Goal: Task Accomplishment & Management: Manage account settings

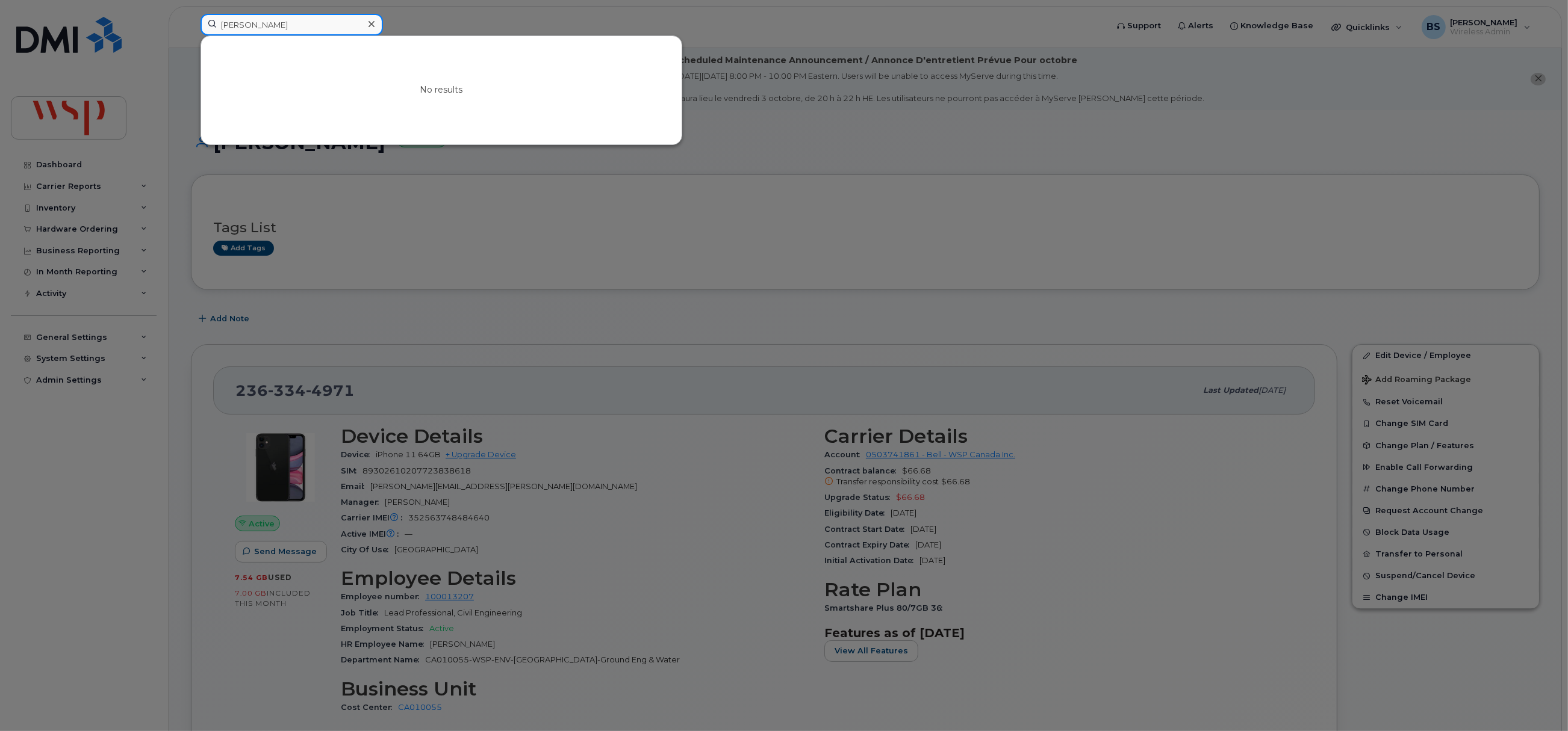
drag, startPoint x: 280, startPoint y: 22, endPoint x: 174, endPoint y: 22, distance: 106.0
click at [191, 22] on div "Su-[PERSON_NAME] No results" at bounding box center [650, 27] width 917 height 27
paste input "[PHONE_NUMBER]"
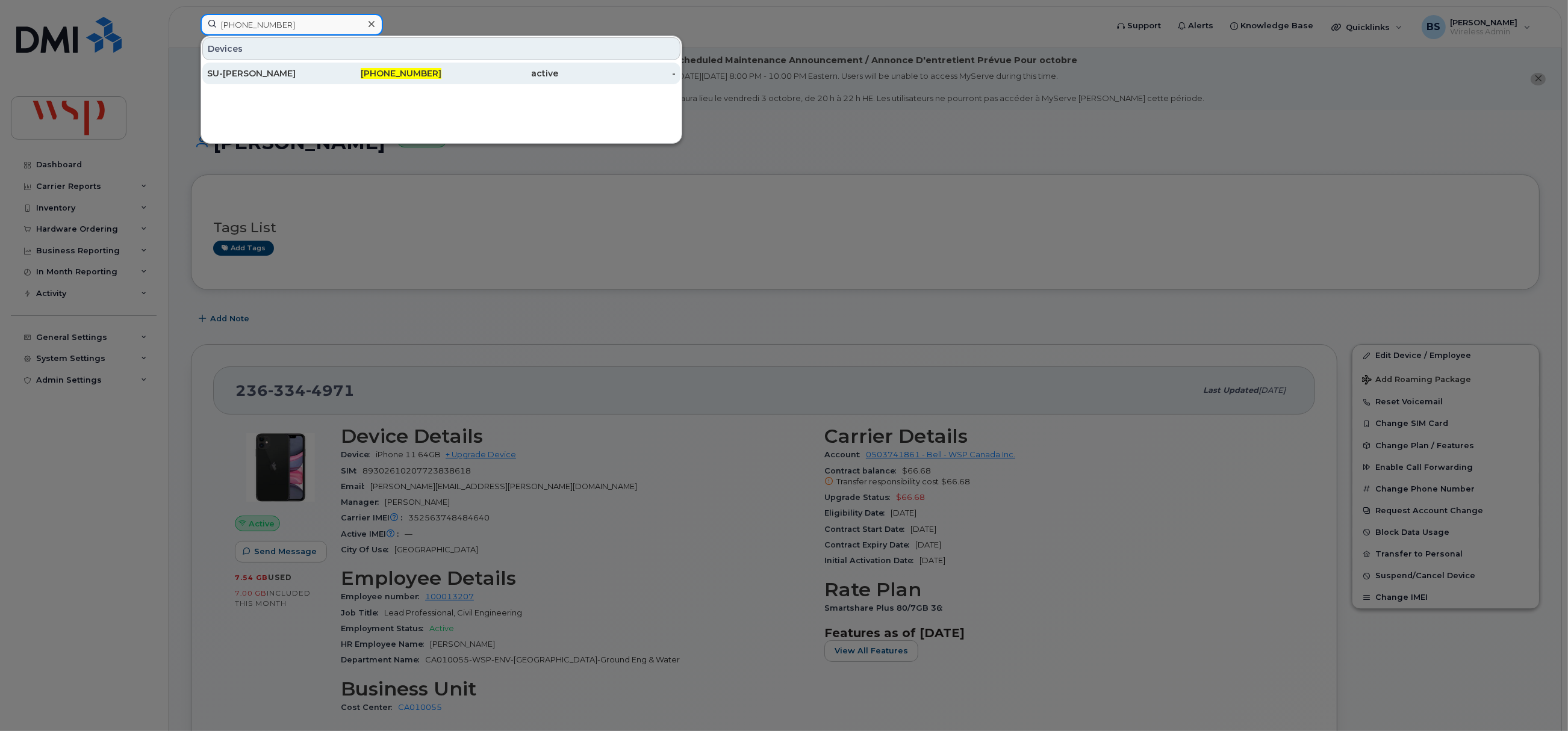
type input "[PHONE_NUMBER]"
click at [243, 66] on div "SU-KIM ROY" at bounding box center [266, 73] width 118 height 21
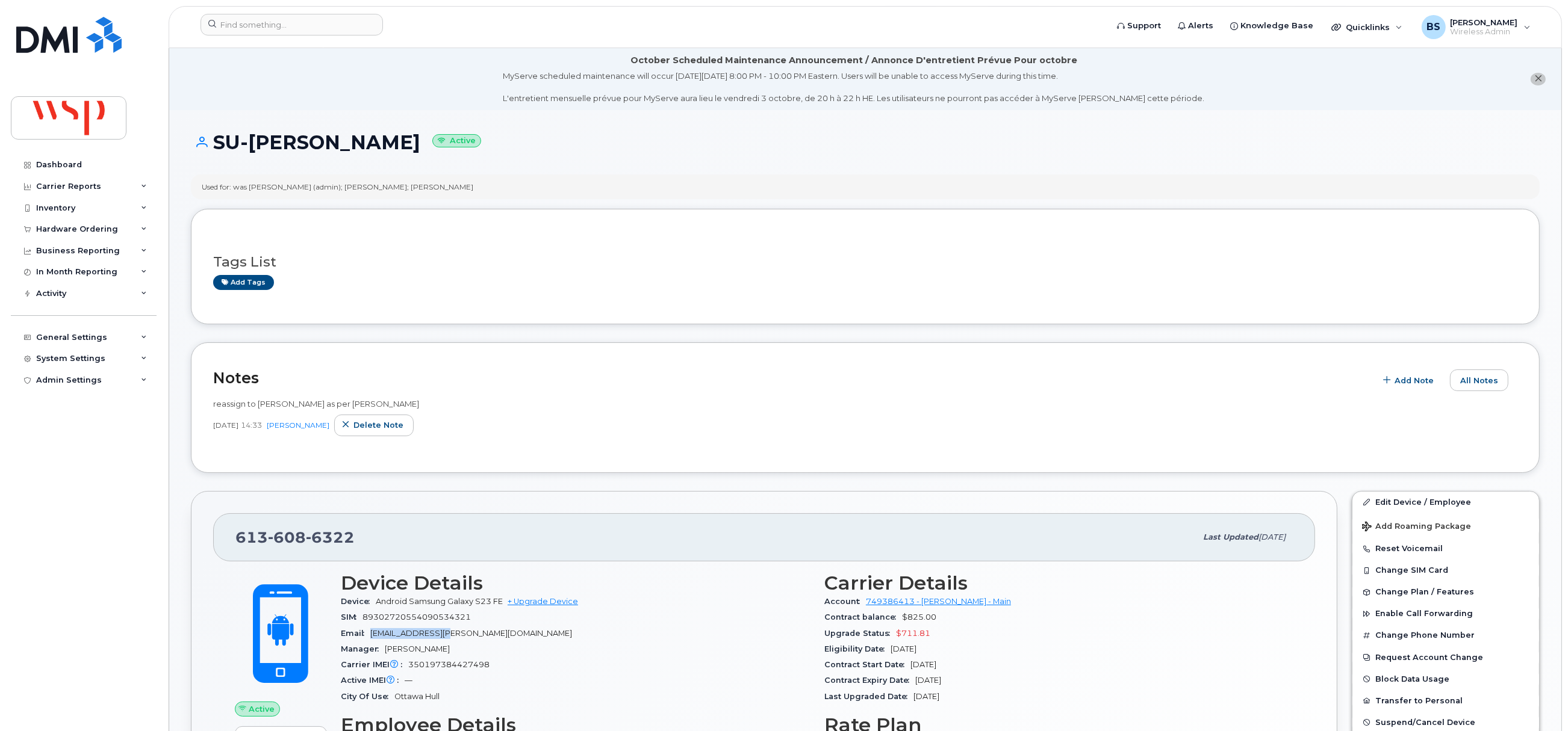
drag, startPoint x: 417, startPoint y: 641, endPoint x: 371, endPoint y: 641, distance: 46.0
click at [371, 641] on div "Email sukim.roy@wsp.com" at bounding box center [575, 634] width 469 height 16
copy span "sukim.roy@wsp.com"
click at [334, 18] on input at bounding box center [291, 25] width 182 height 21
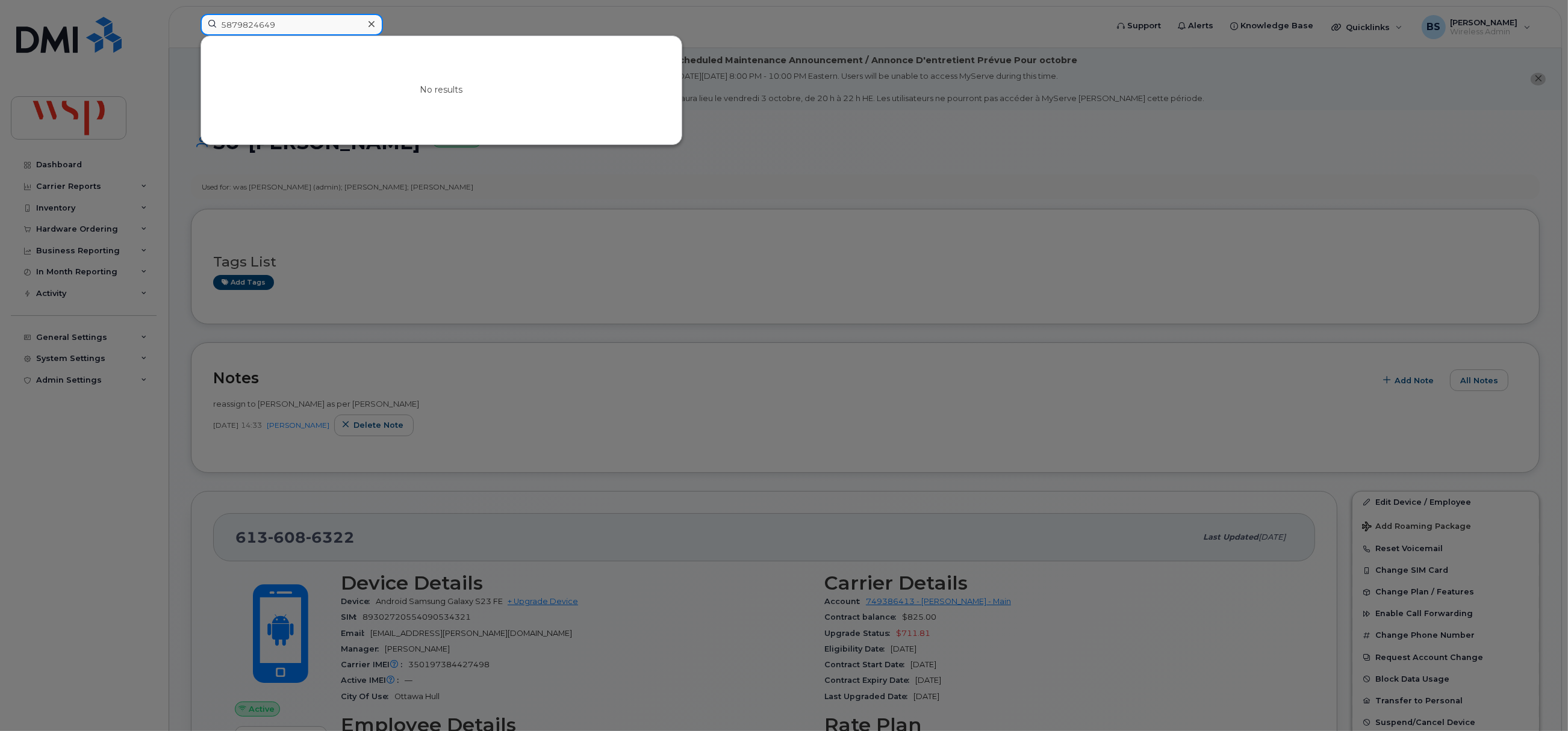
type input "5879824649"
click at [480, 262] on div at bounding box center [784, 366] width 1568 height 731
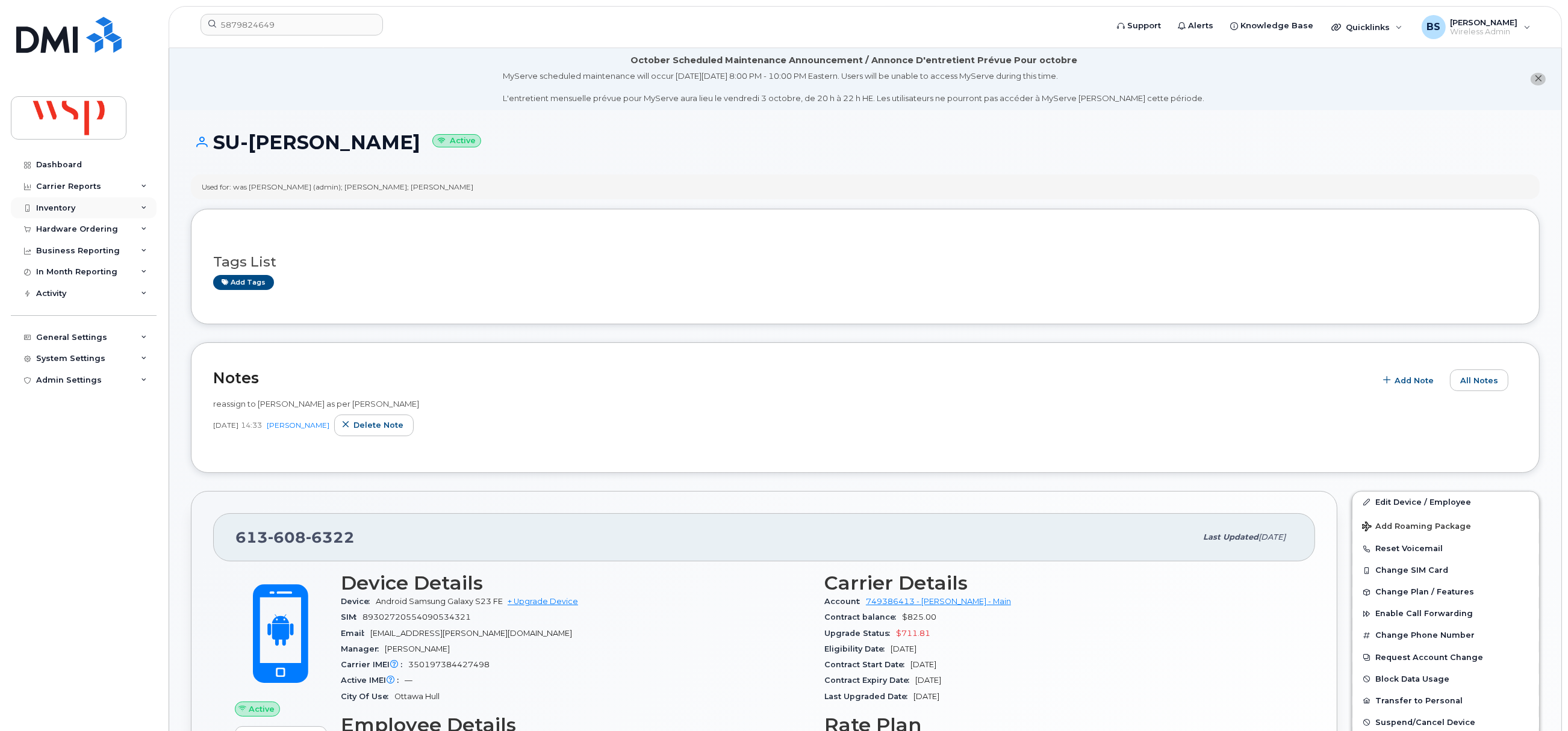
click at [50, 208] on div "Inventory" at bounding box center [56, 208] width 39 height 10
click at [58, 227] on div "Mobility Devices" at bounding box center [75, 230] width 68 height 11
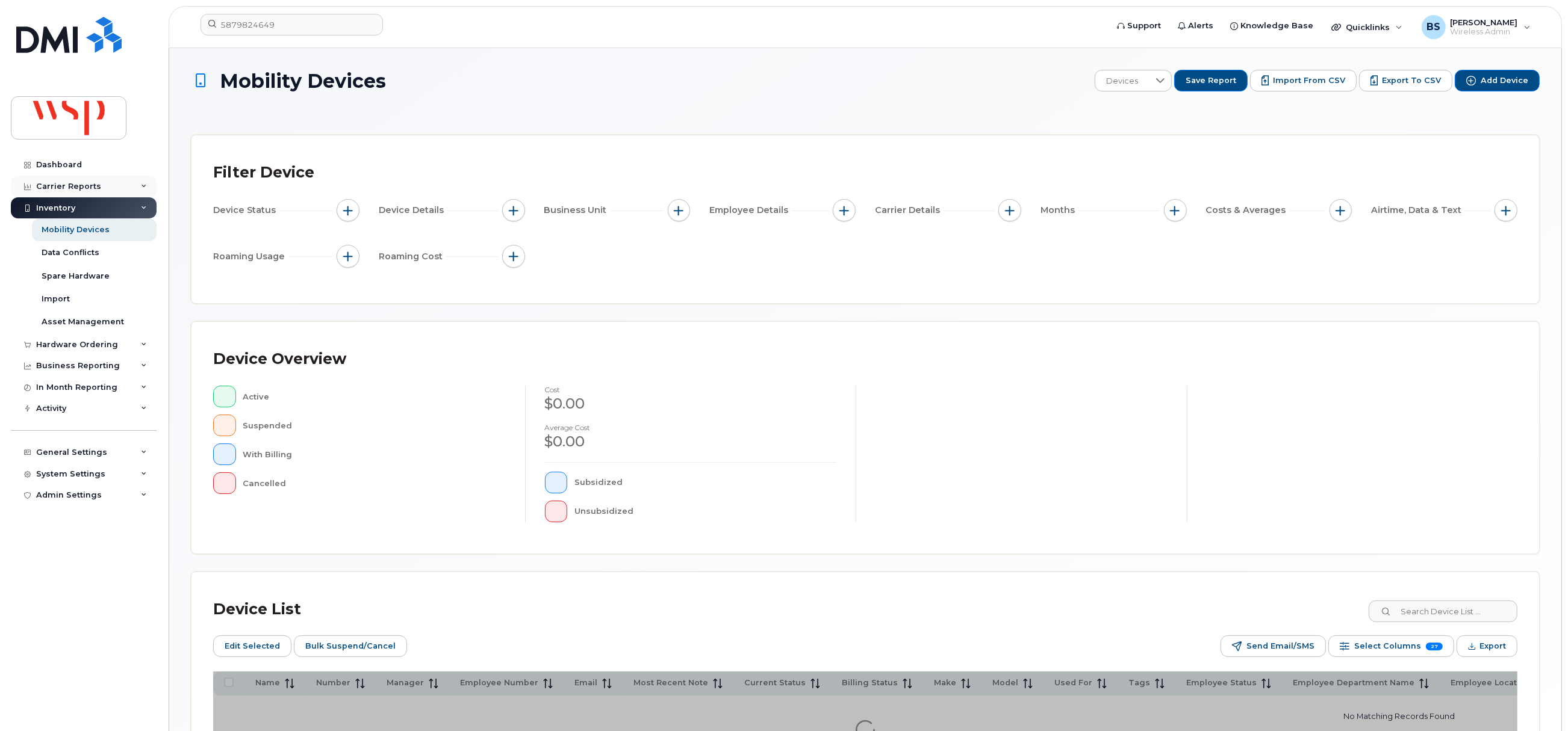
click at [71, 181] on div "Carrier Reports" at bounding box center [83, 187] width 146 height 21
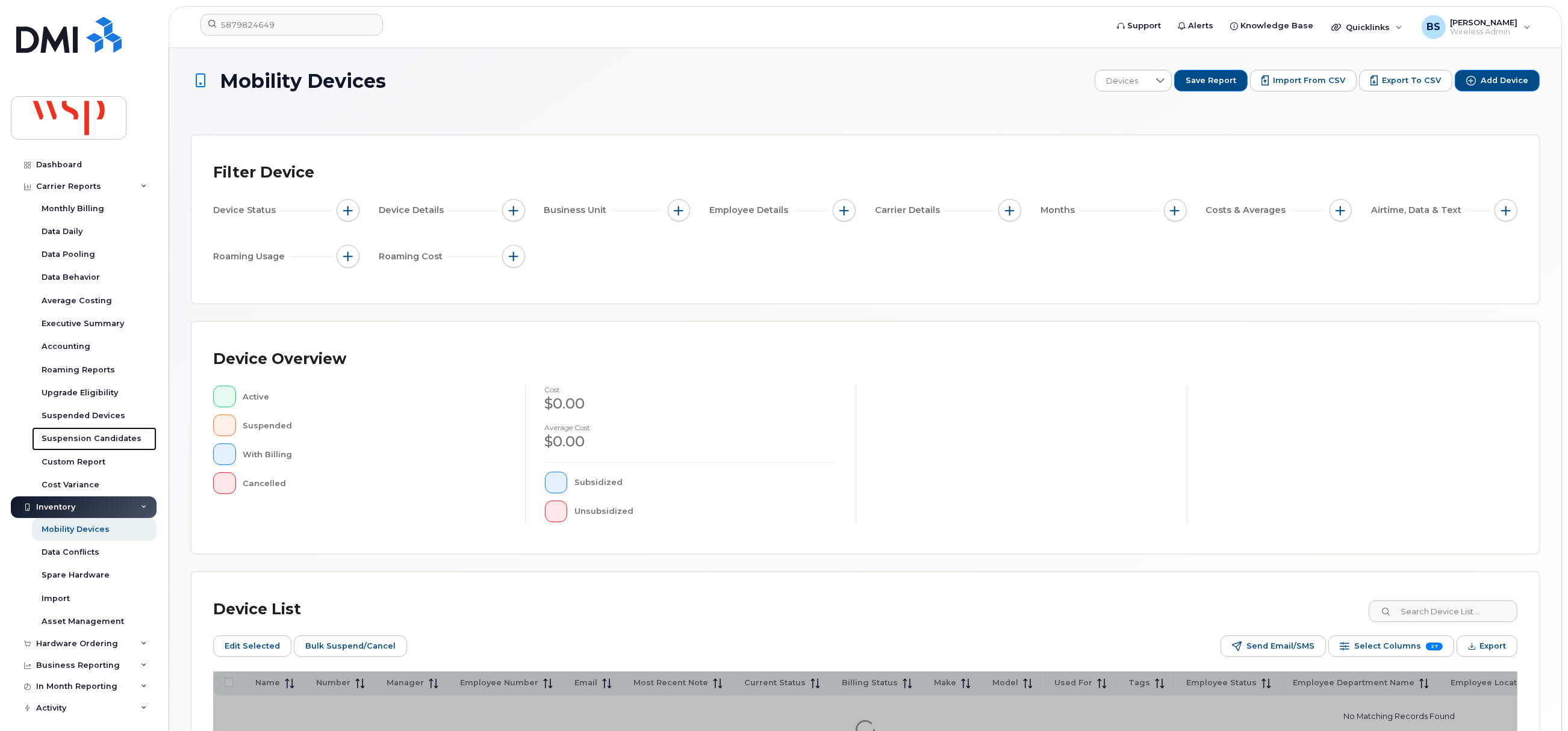
drag, startPoint x: 76, startPoint y: 439, endPoint x: 213, endPoint y: 433, distance: 137.1
click at [76, 439] on div "Suspension Candidates" at bounding box center [91, 439] width 100 height 11
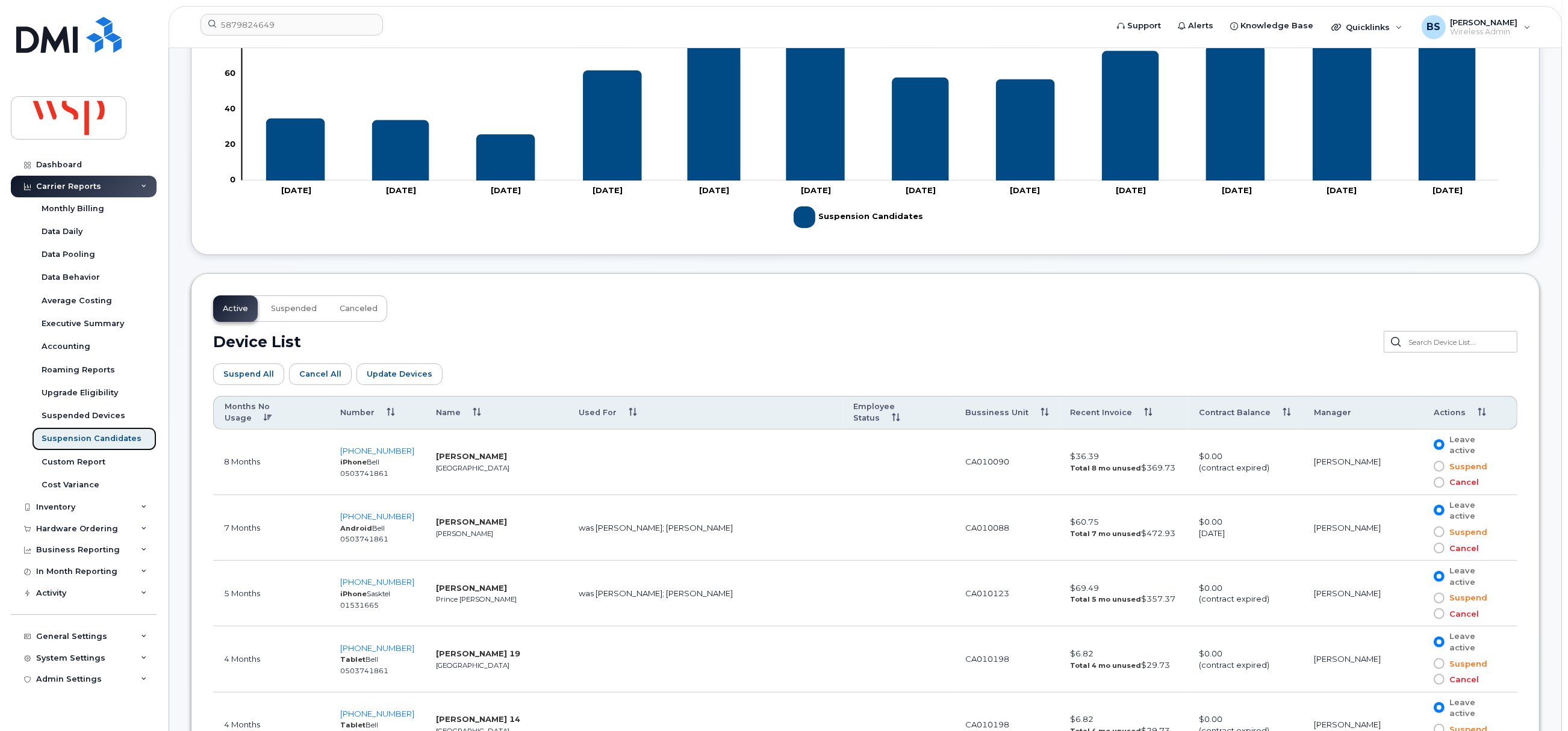
scroll to position [450, 0]
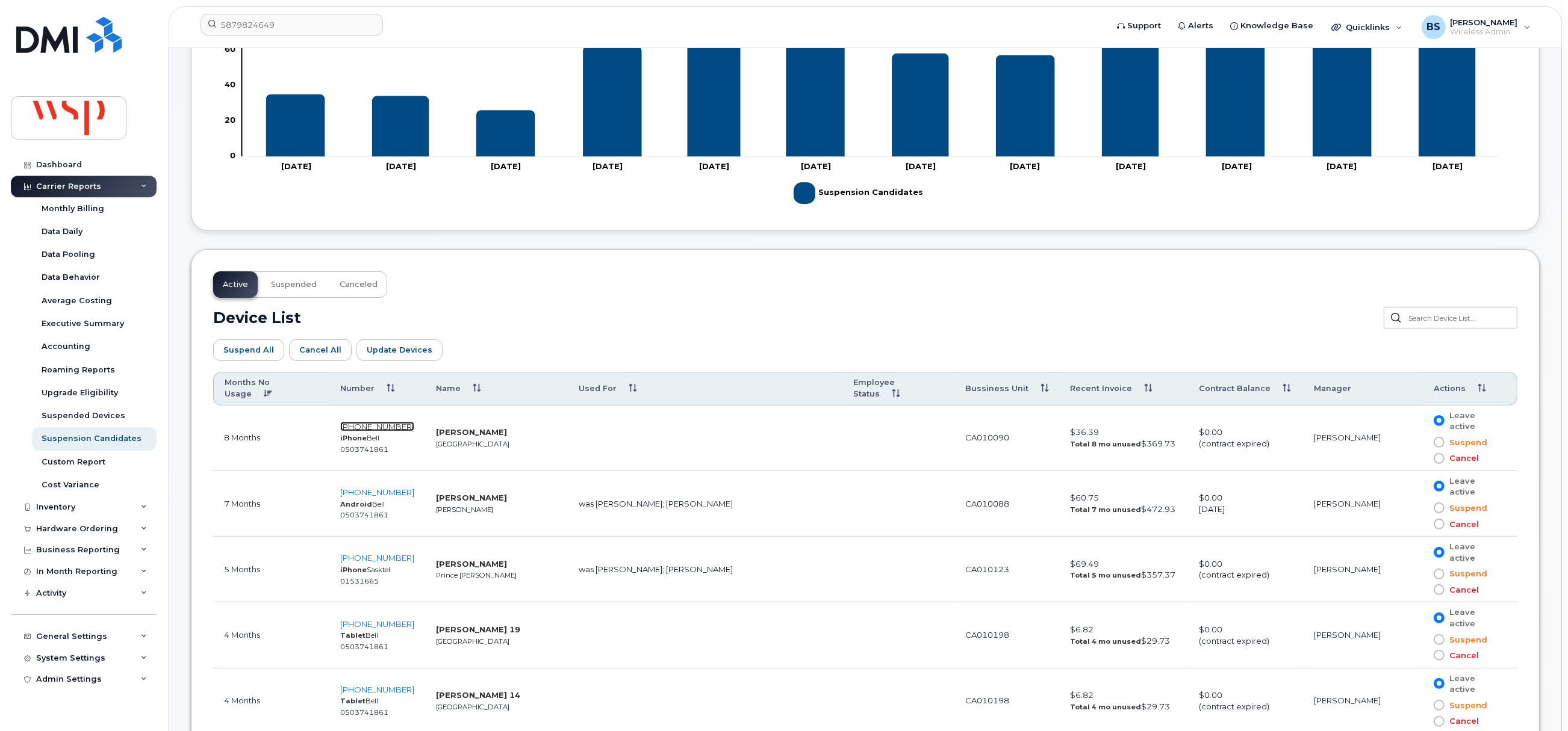
click at [370, 422] on span "204-390-5792" at bounding box center [377, 427] width 74 height 10
click at [375, 488] on span "250-917-9104" at bounding box center [377, 492] width 74 height 10
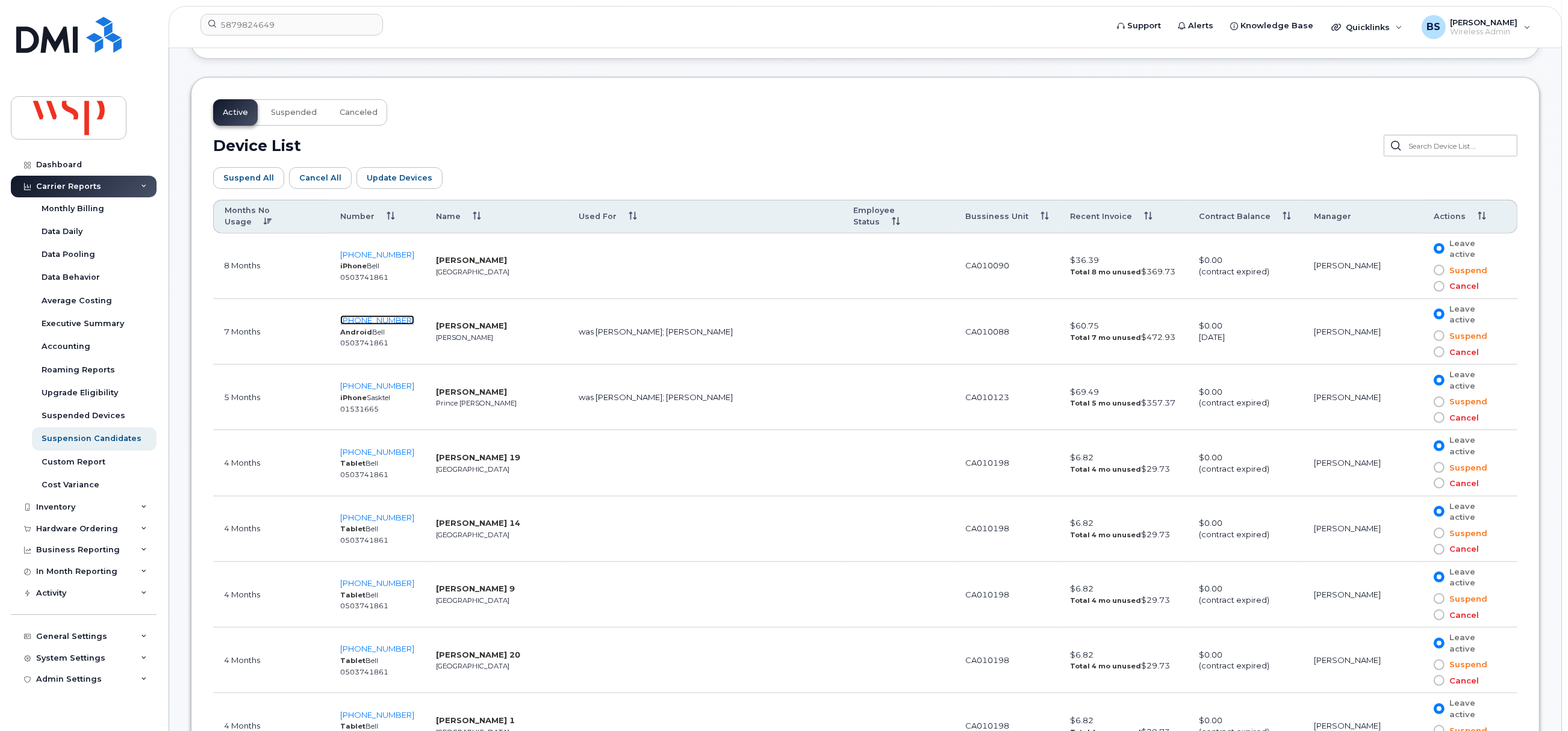
scroll to position [632, 0]
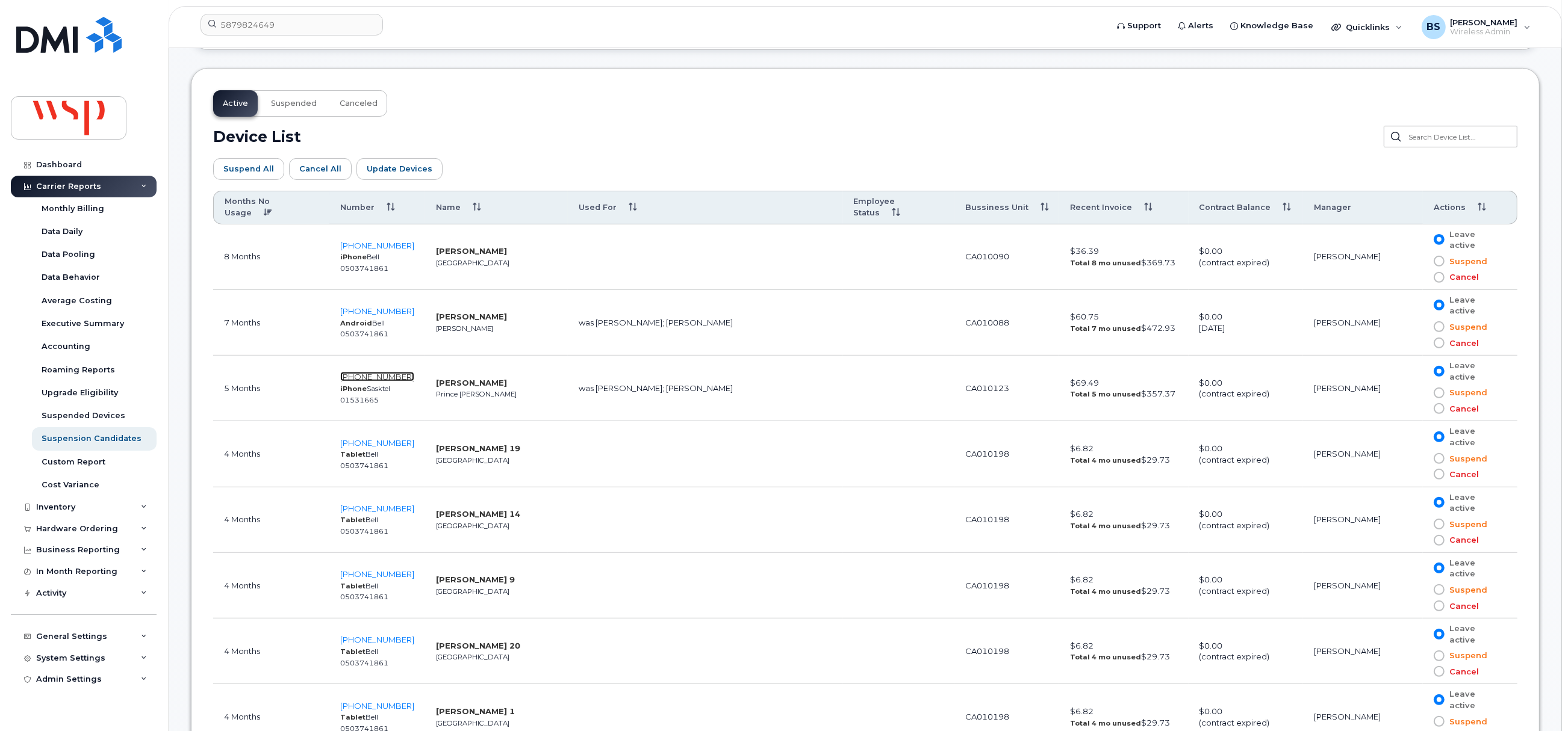
click at [370, 372] on span "306-981-2990" at bounding box center [377, 376] width 74 height 10
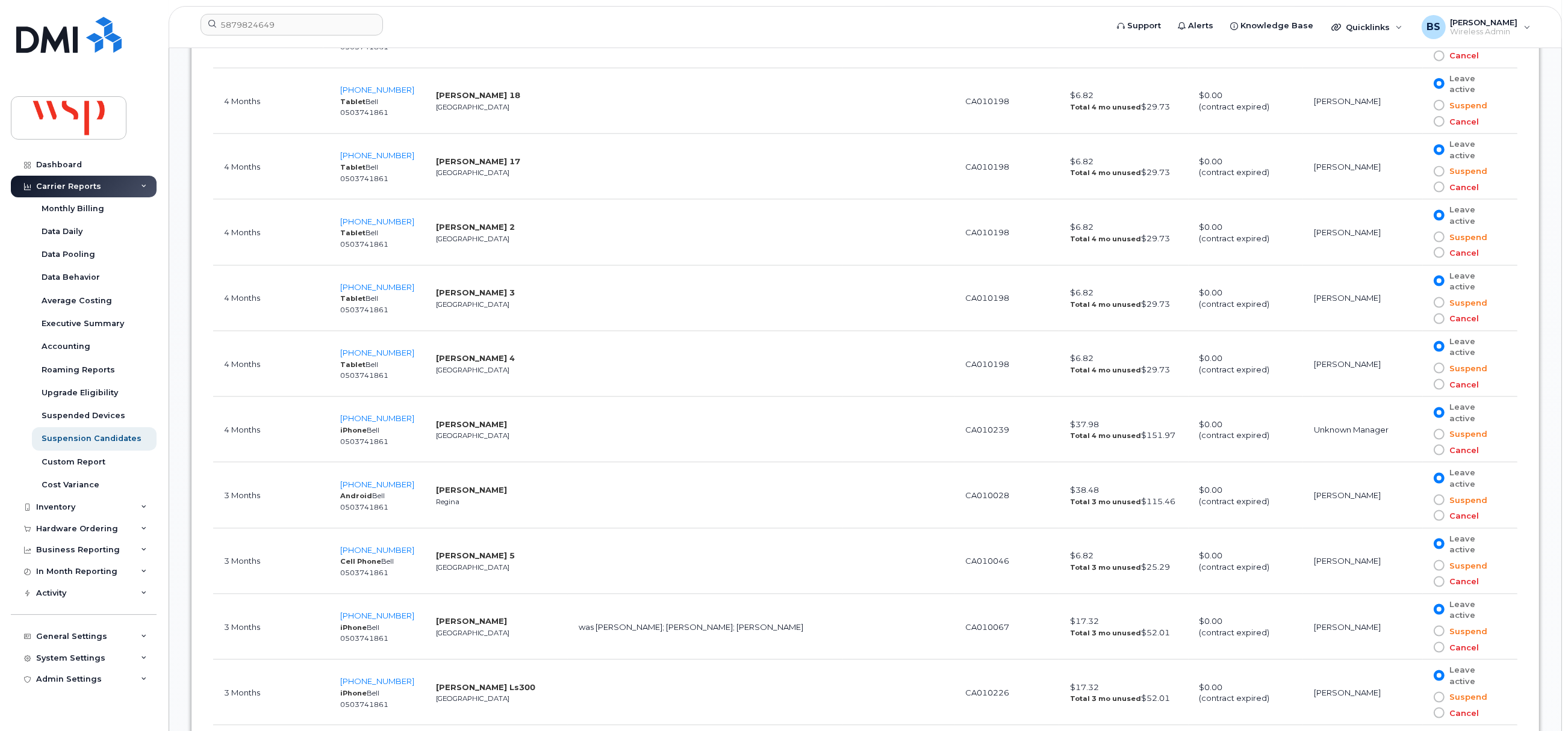
scroll to position [2437, 0]
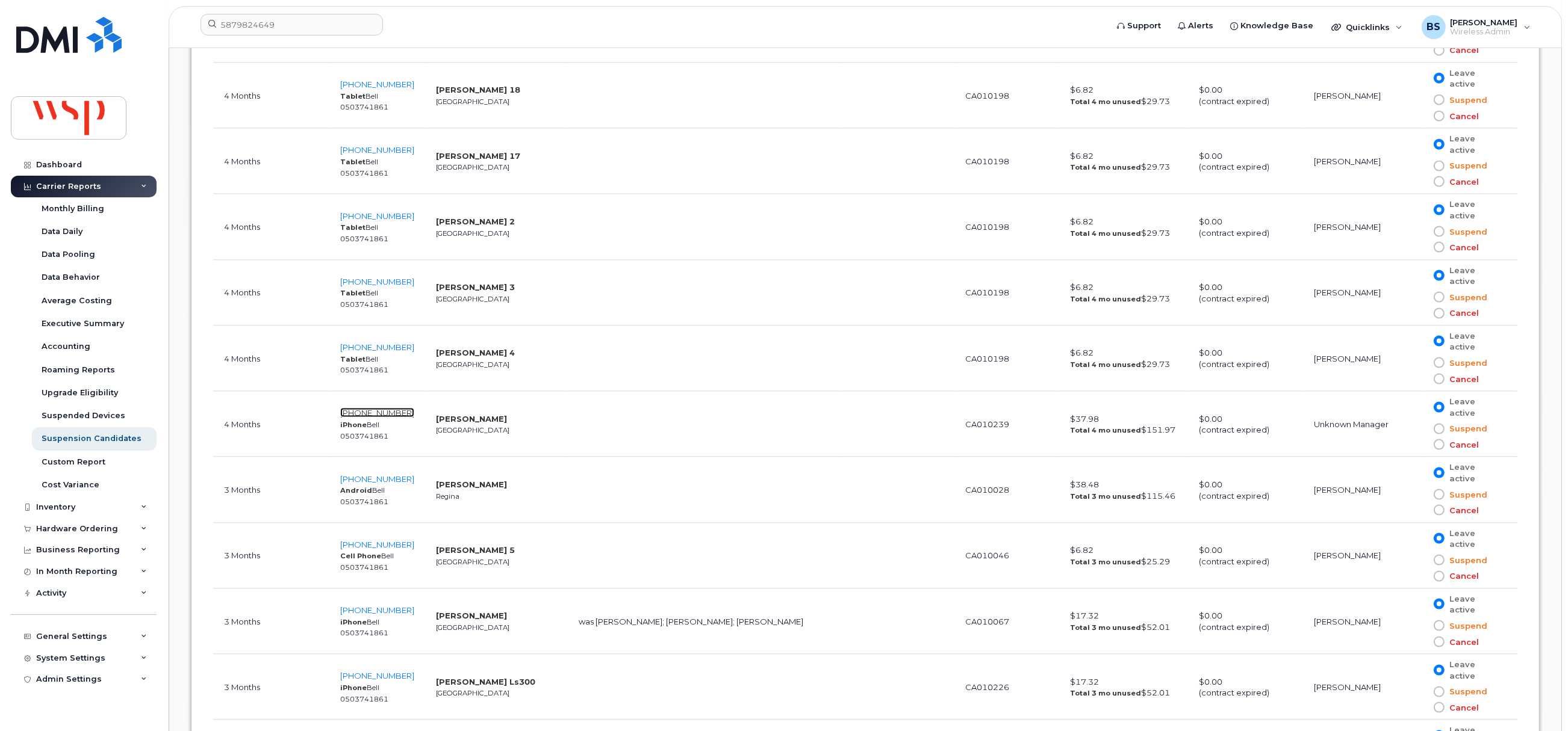
click at [368, 408] on span "438-334-6684" at bounding box center [377, 412] width 74 height 10
click at [372, 474] on span "306-807-0024" at bounding box center [377, 479] width 74 height 10
click at [377, 540] on span "403-463-2596" at bounding box center [377, 544] width 74 height 10
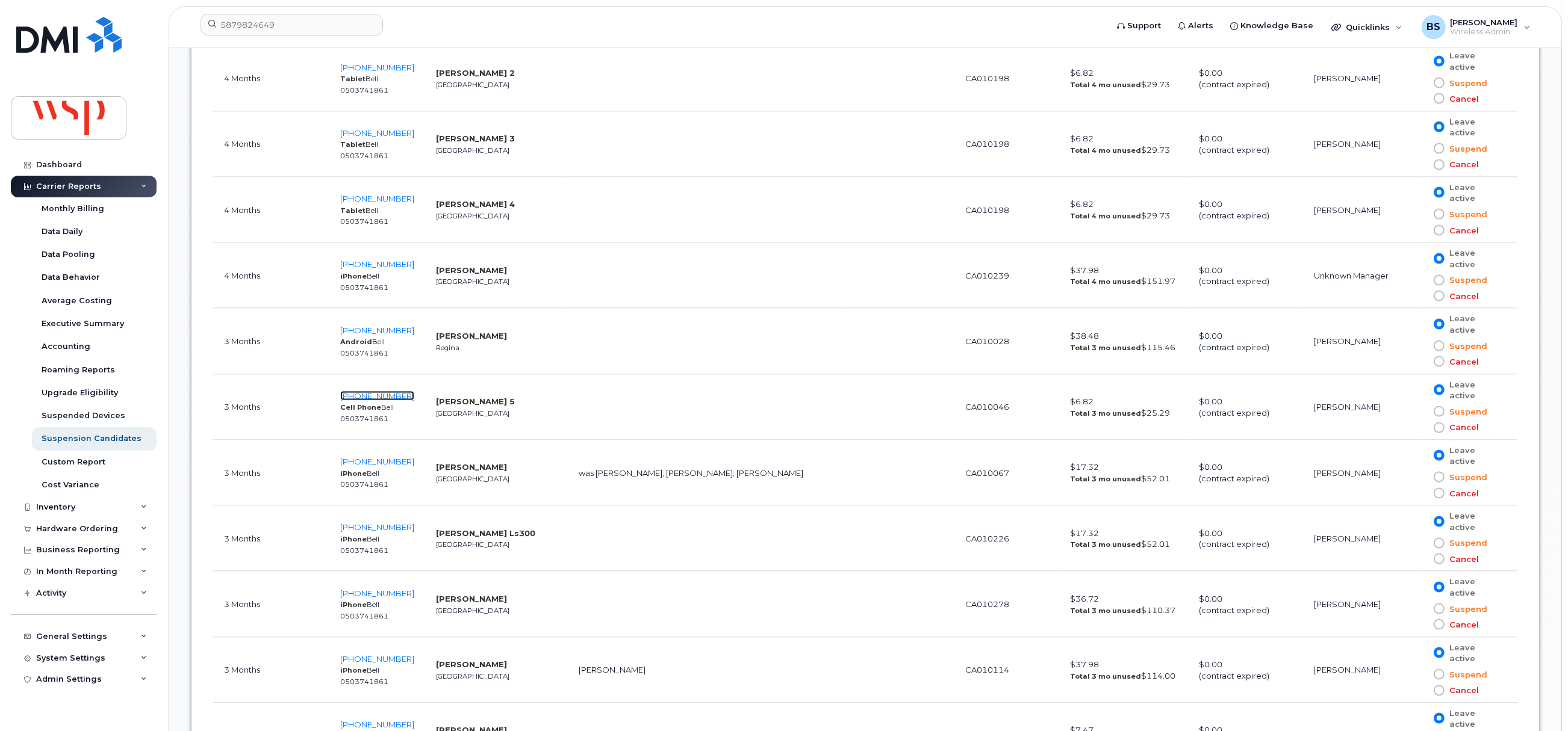
scroll to position [2618, 0]
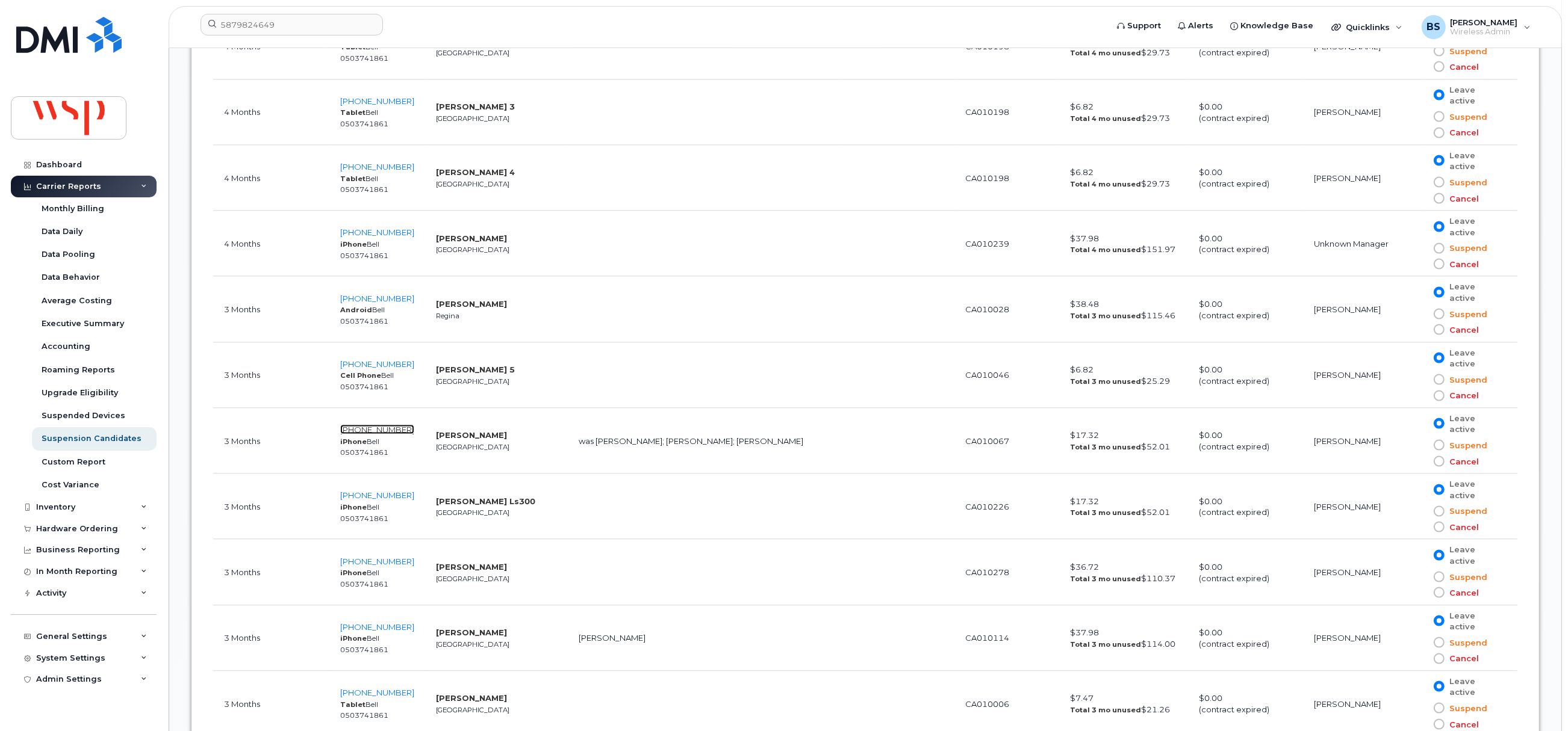
click at [387, 425] on span "403-463-8275" at bounding box center [377, 429] width 74 height 10
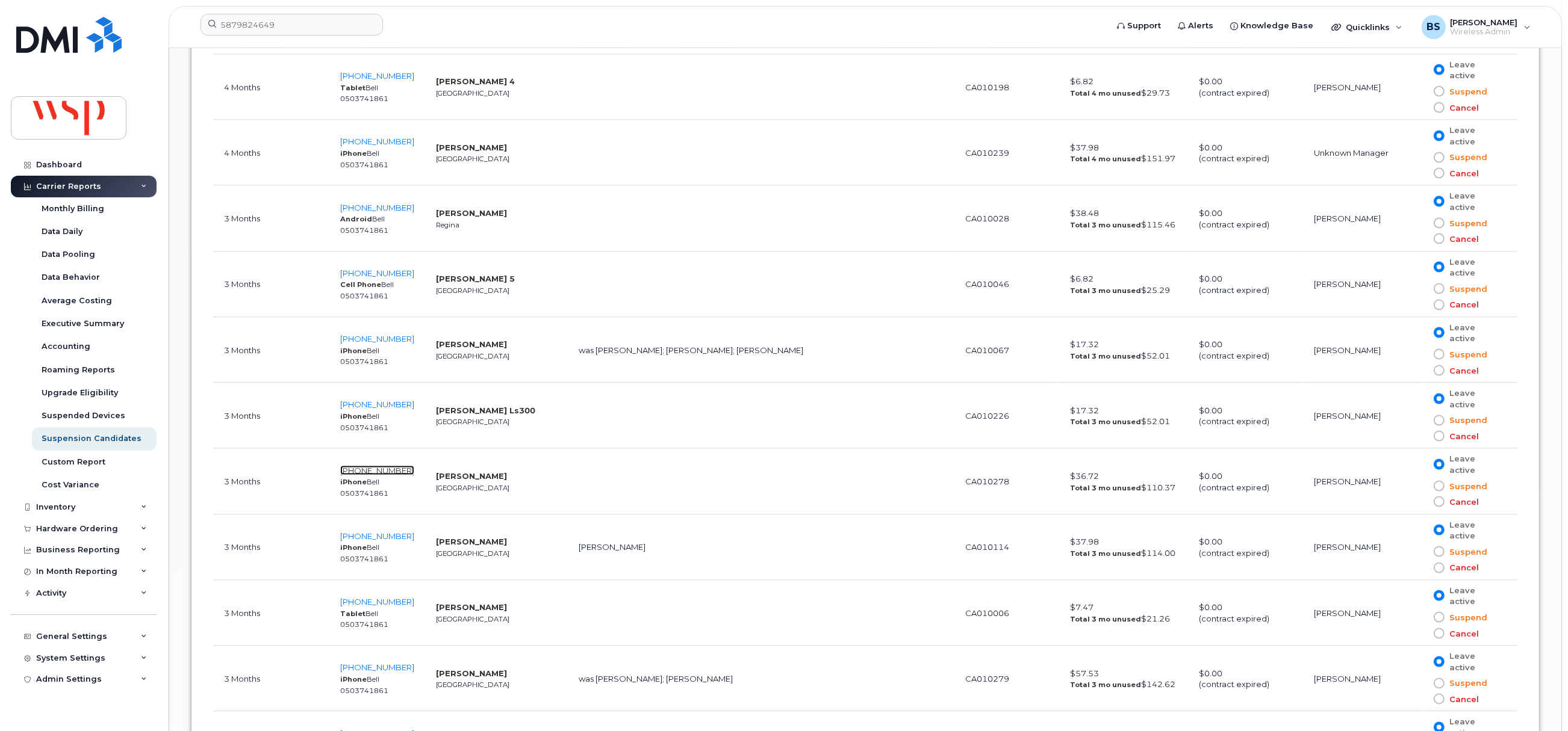
click at [370, 466] on span "437-324-1900" at bounding box center [377, 470] width 74 height 10
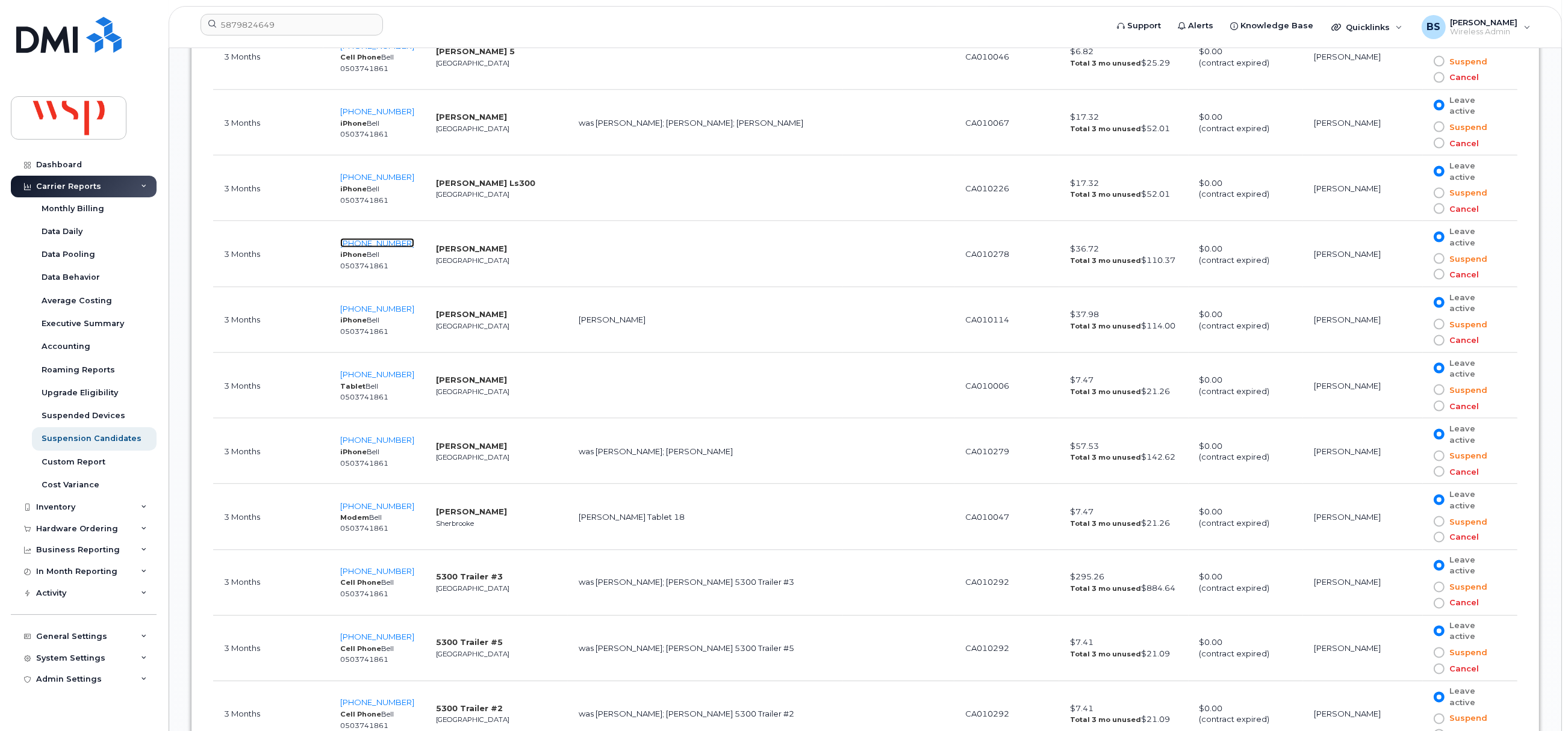
scroll to position [2979, 0]
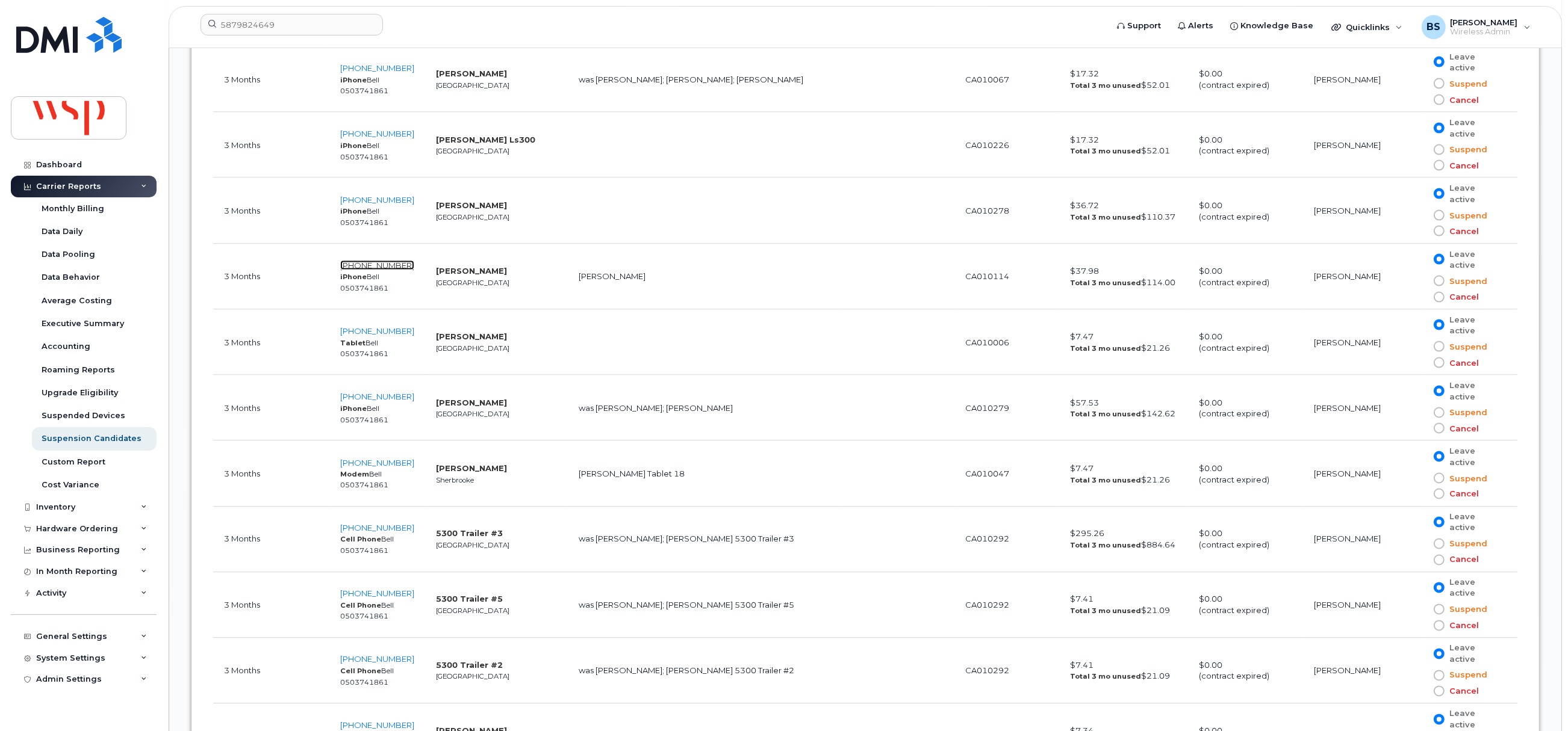
click at [375, 260] on span "438-342-7258" at bounding box center [377, 265] width 74 height 10
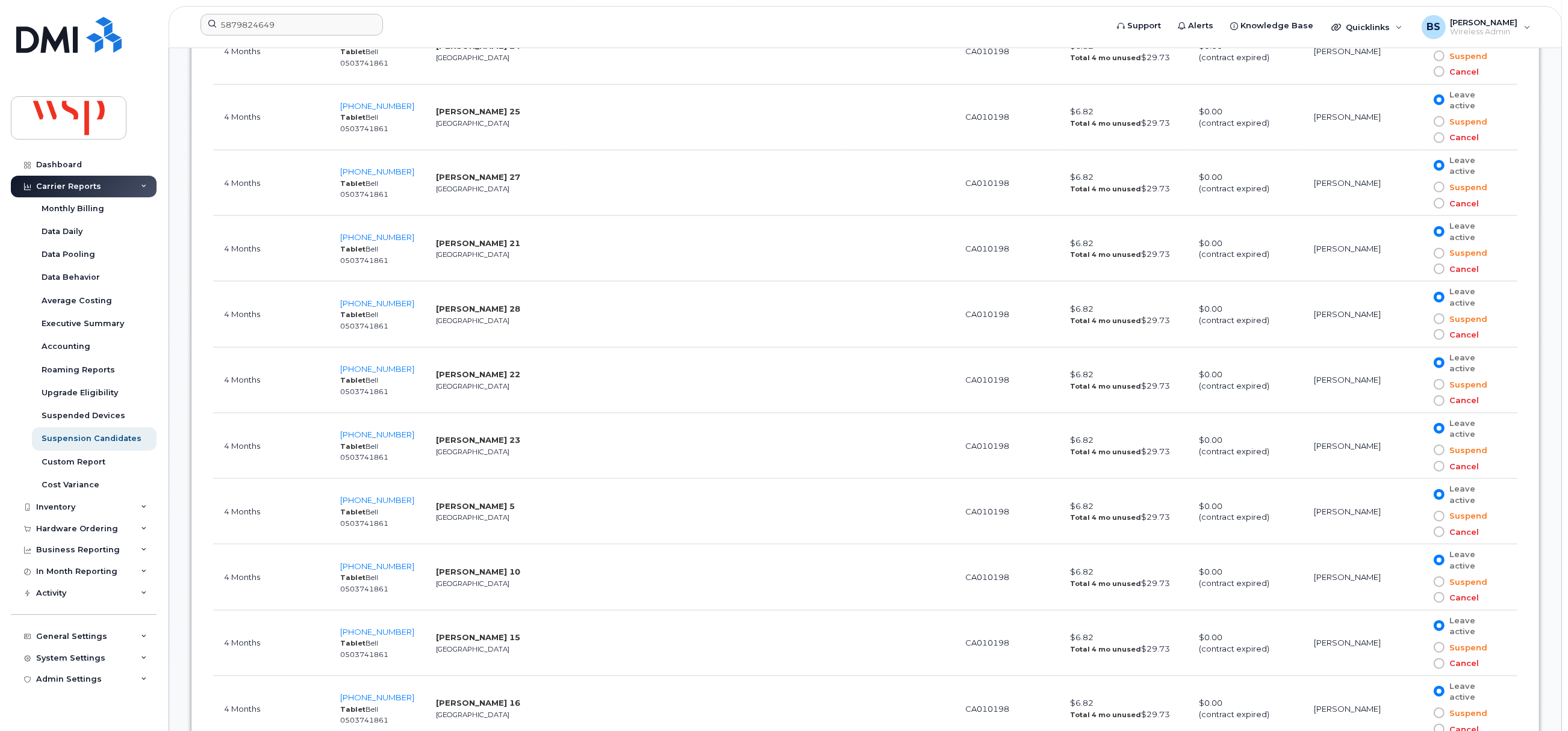
scroll to position [1353, 0]
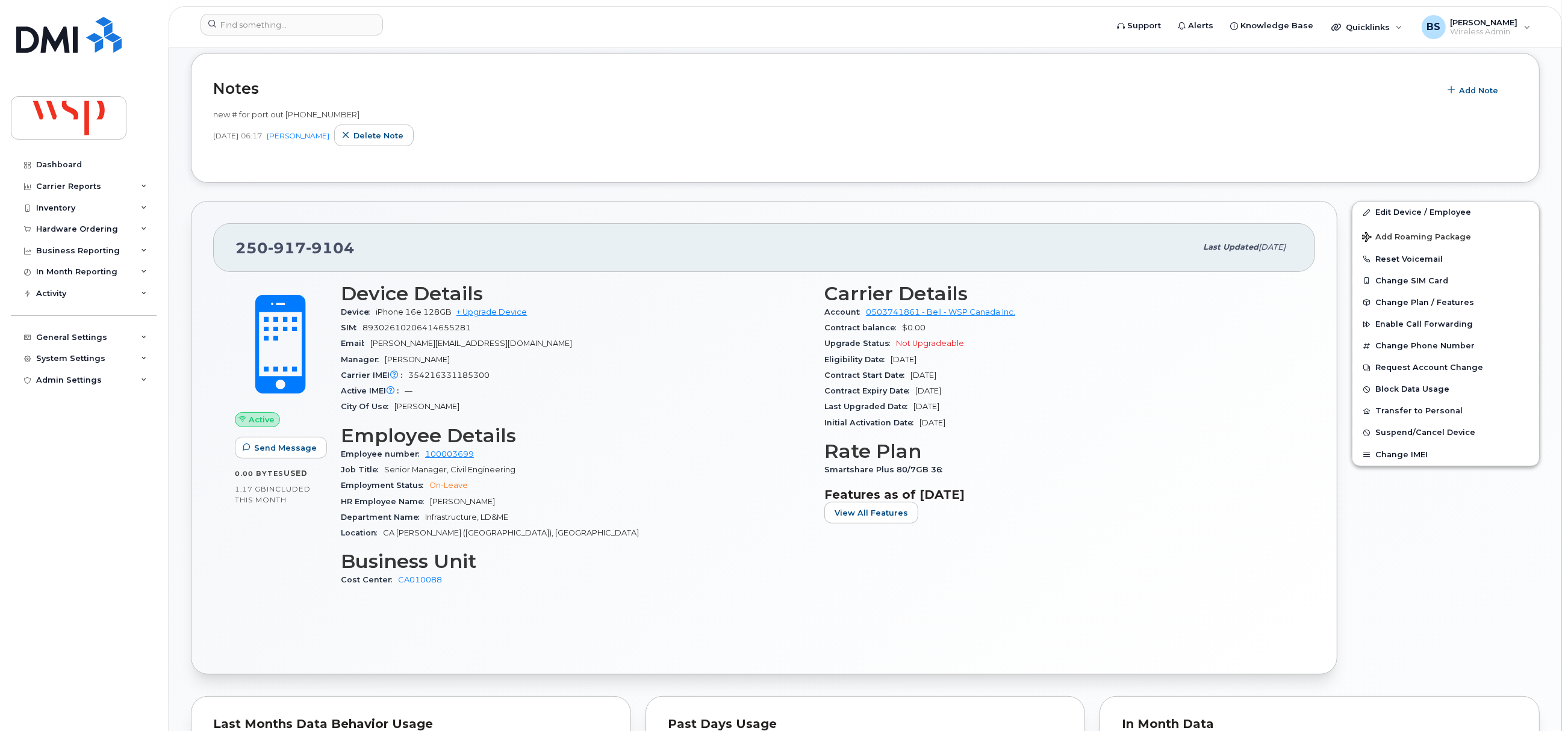
scroll to position [387, 0]
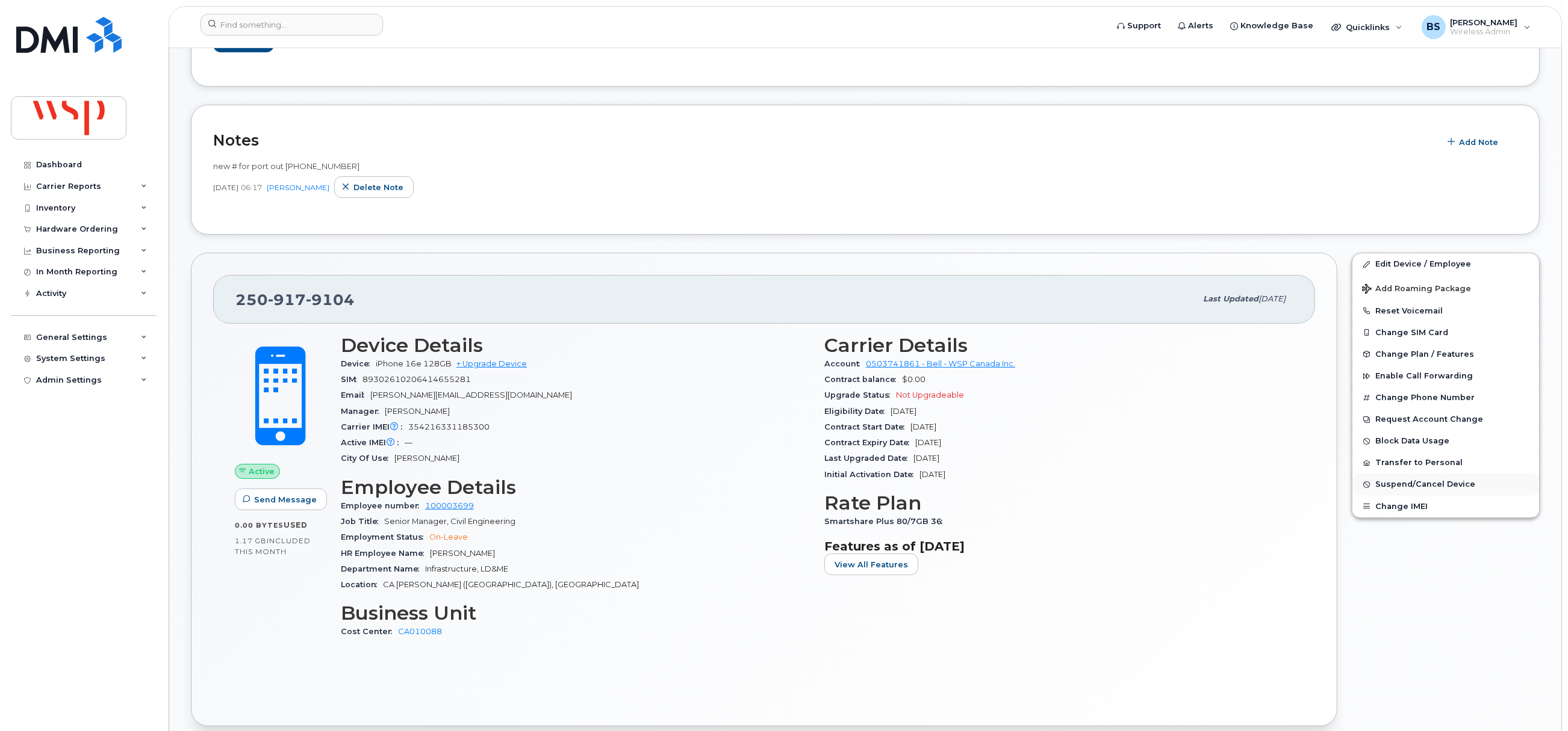
click at [1402, 486] on span "Suspend/Cancel Device" at bounding box center [1425, 485] width 100 height 9
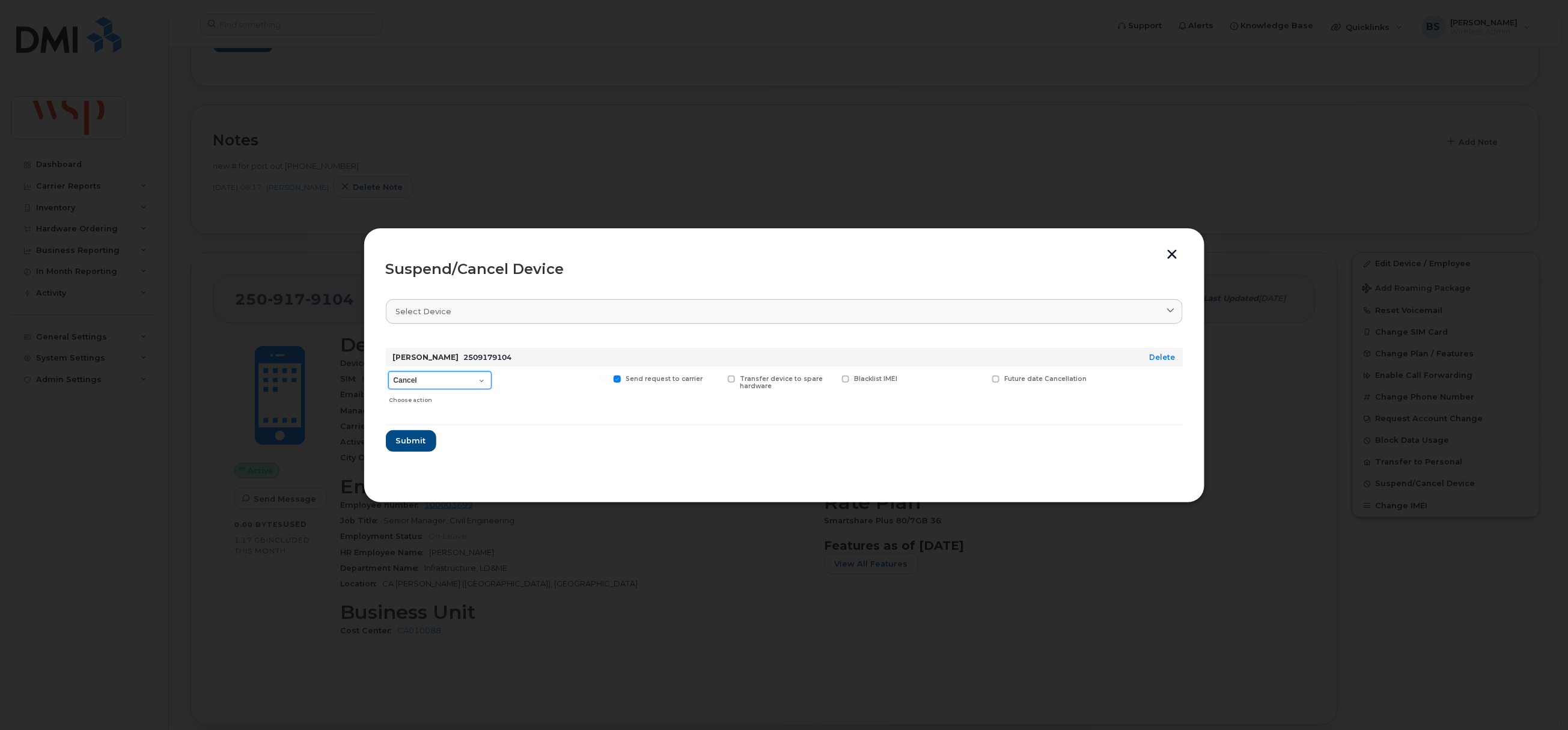
click at [429, 376] on select "Cancel Suspend - Extend Suspension Suspend - Reduced Rate Suspend - Full Rate S…" at bounding box center [439, 380] width 103 height 18
select select "[object Object]"
click at [388, 372] on select "Cancel Suspend - Extend Suspension Suspend - Reduced Rate Suspend - Full Rate S…" at bounding box center [439, 380] width 103 height 18
click at [415, 438] on span "Submit" at bounding box center [410, 440] width 30 height 11
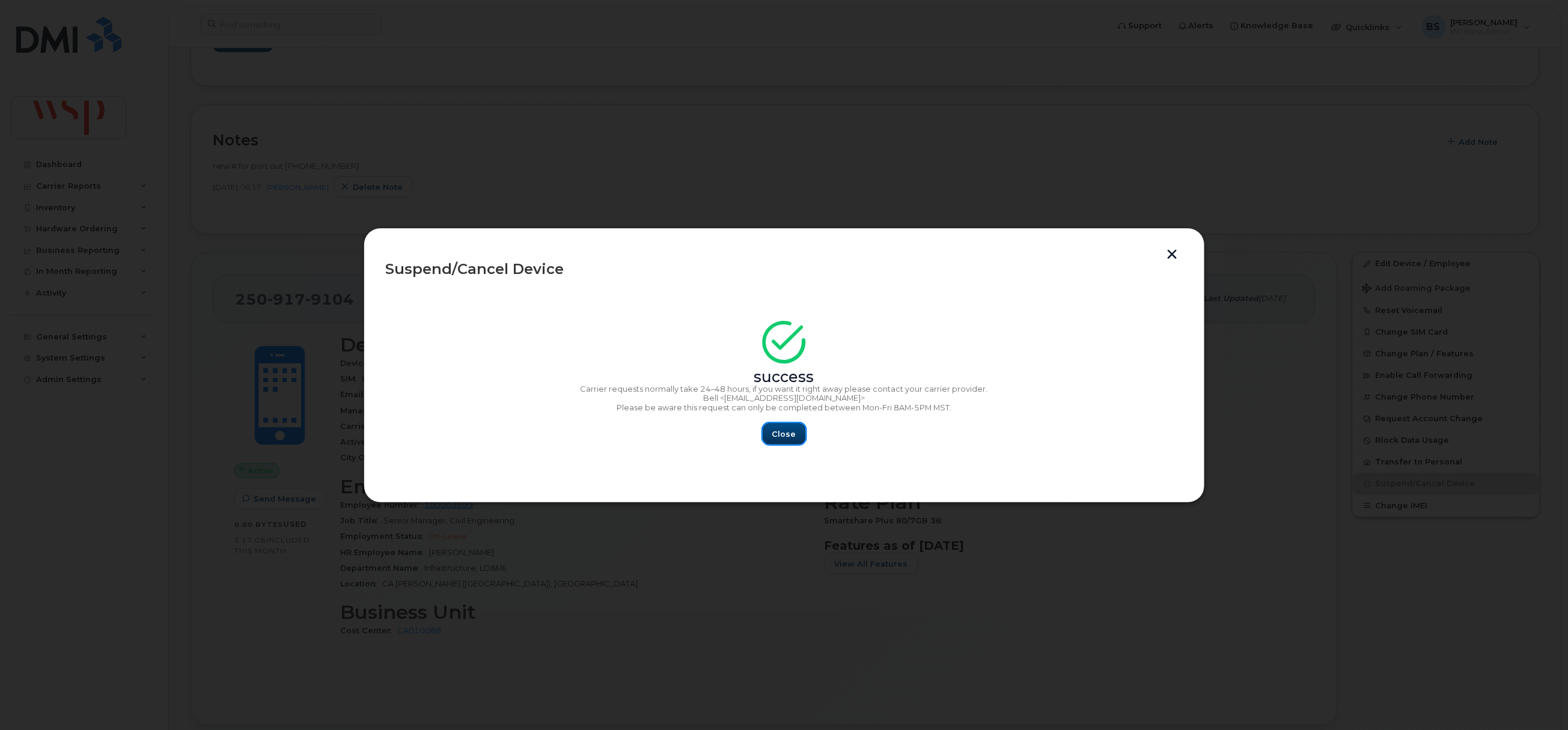
drag, startPoint x: 779, startPoint y: 435, endPoint x: 771, endPoint y: 433, distance: 8.2
click at [780, 435] on span "Close" at bounding box center [784, 434] width 24 height 11
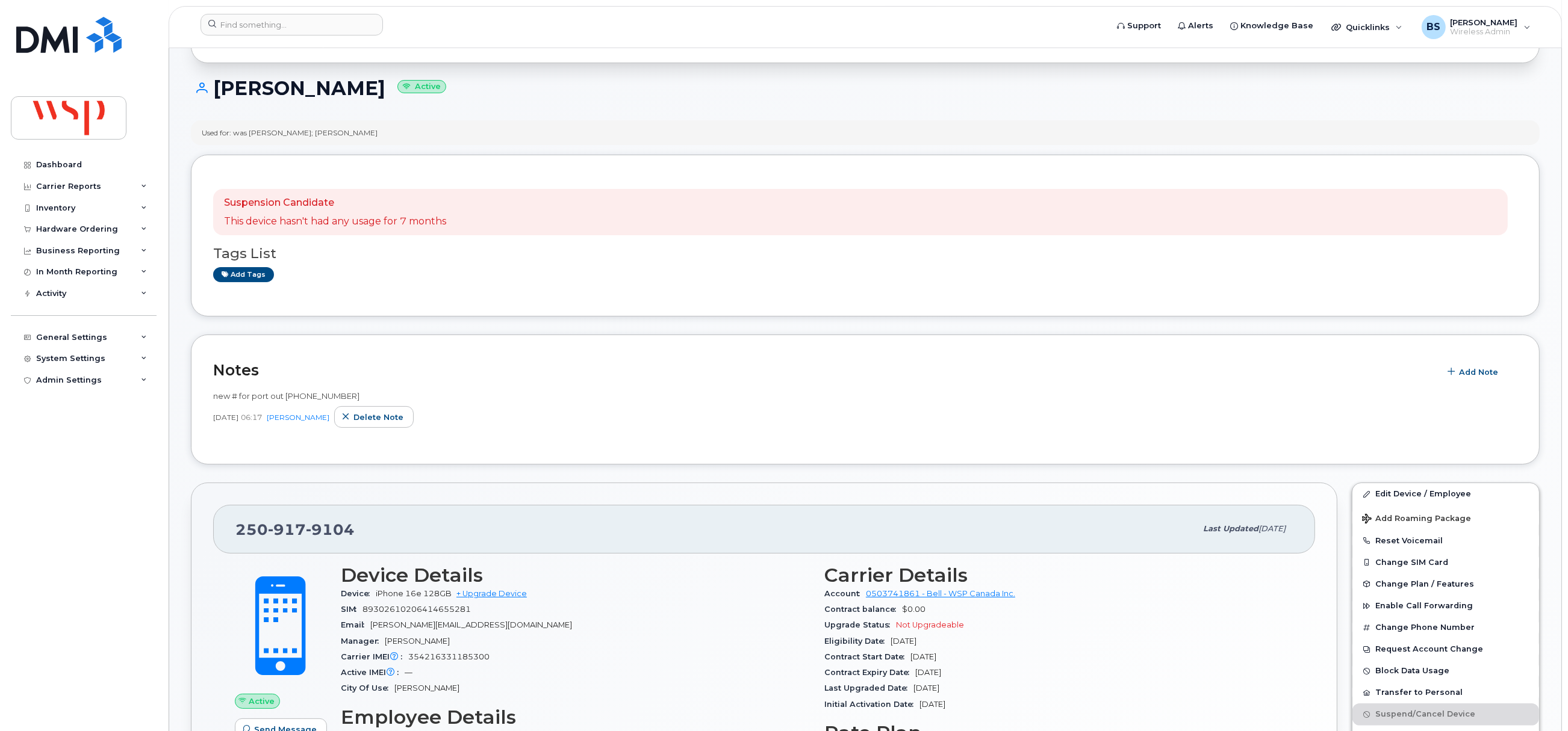
scroll to position [0, 0]
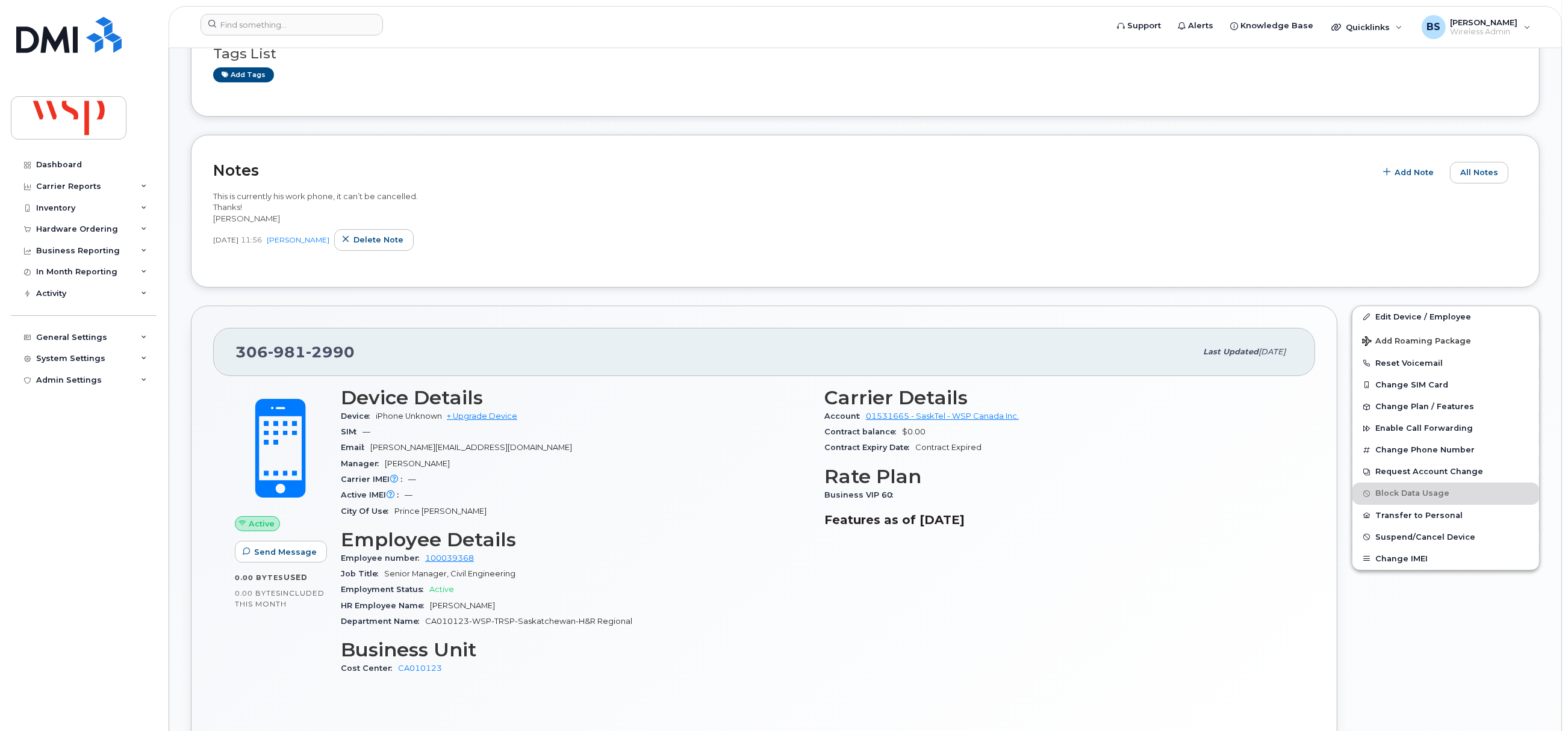
scroll to position [361, 0]
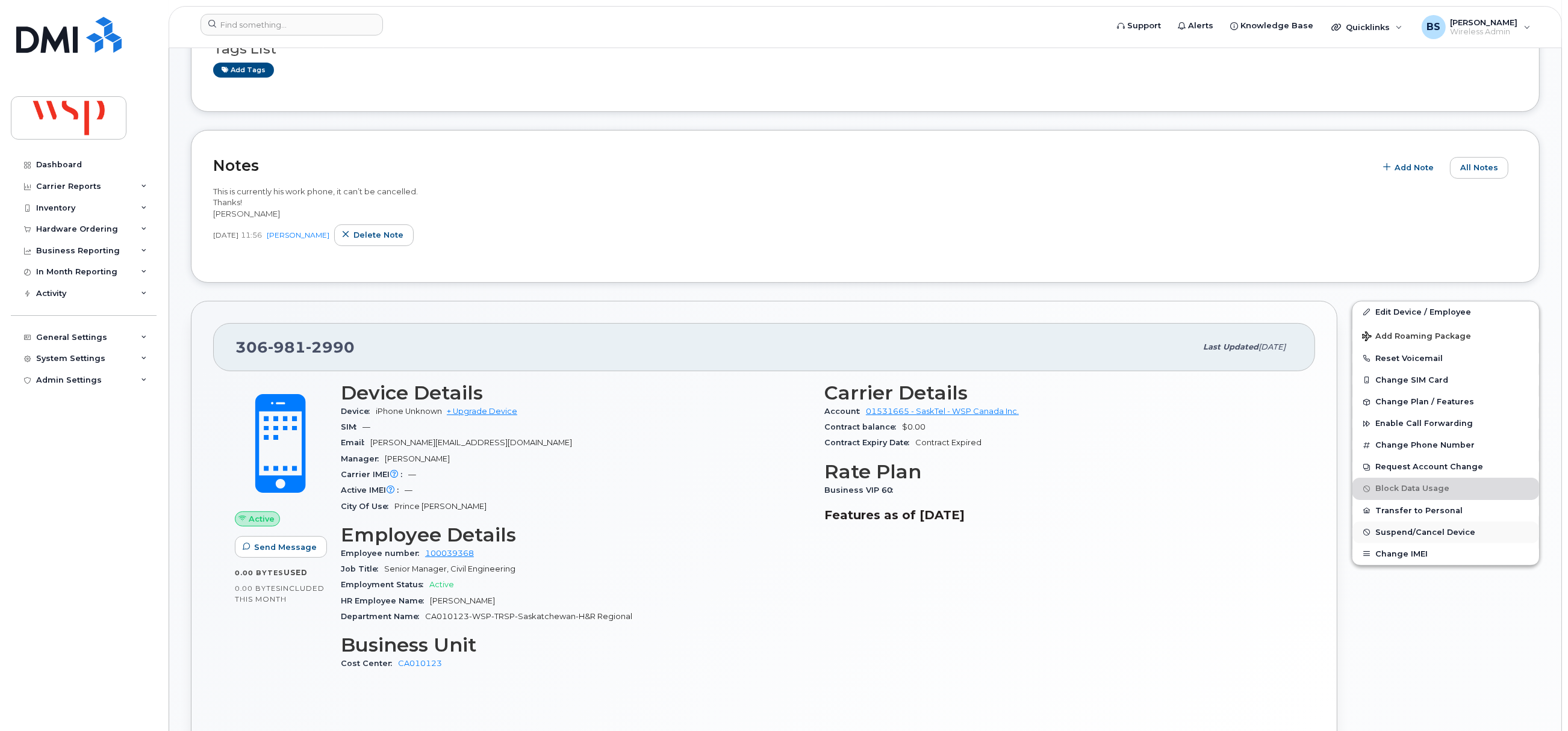
click at [1387, 531] on span "Suspend/Cancel Device" at bounding box center [1425, 532] width 100 height 9
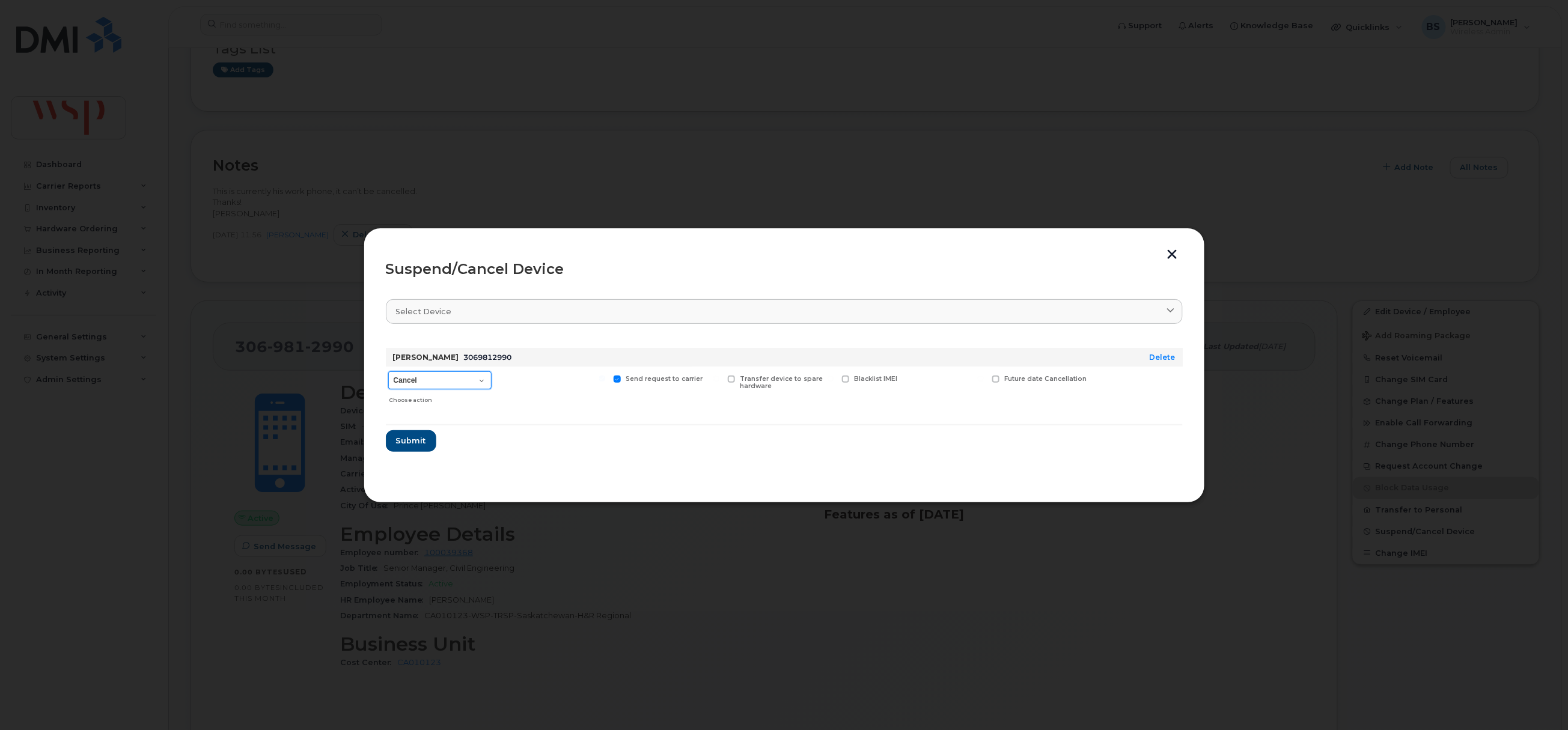
click at [452, 384] on select "Cancel Suspend - Reduced Rate Suspend - Full Rate Suspend - Lost Device/Stolen …" at bounding box center [439, 380] width 103 height 18
select select "[object Object]"
click at [388, 372] on select "Cancel Suspend - Reduced Rate Suspend - Full Rate Suspend - Lost Device/Stolen …" at bounding box center [439, 380] width 103 height 18
click at [409, 442] on span "Submit" at bounding box center [410, 440] width 30 height 11
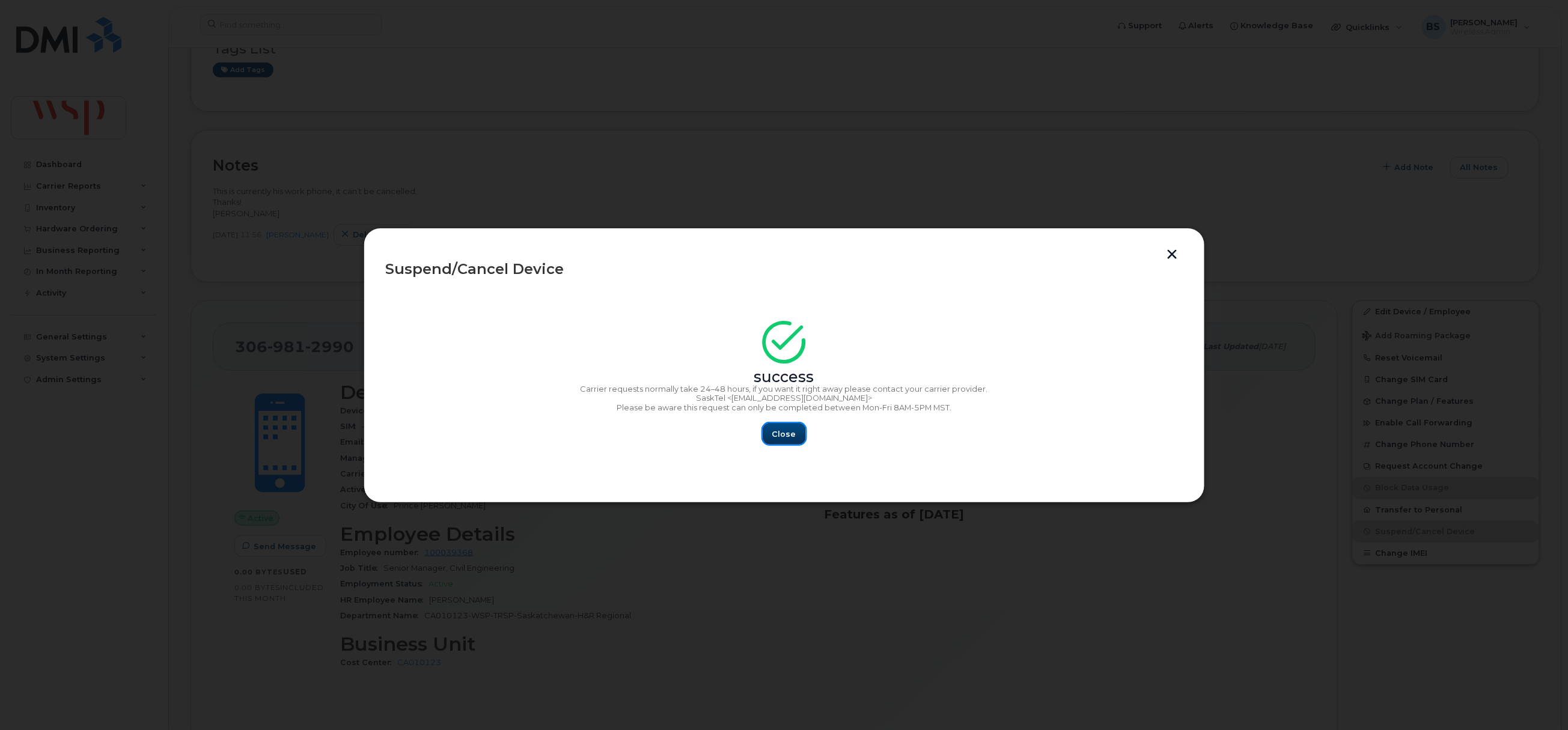
click at [780, 431] on span "Close" at bounding box center [784, 434] width 24 height 11
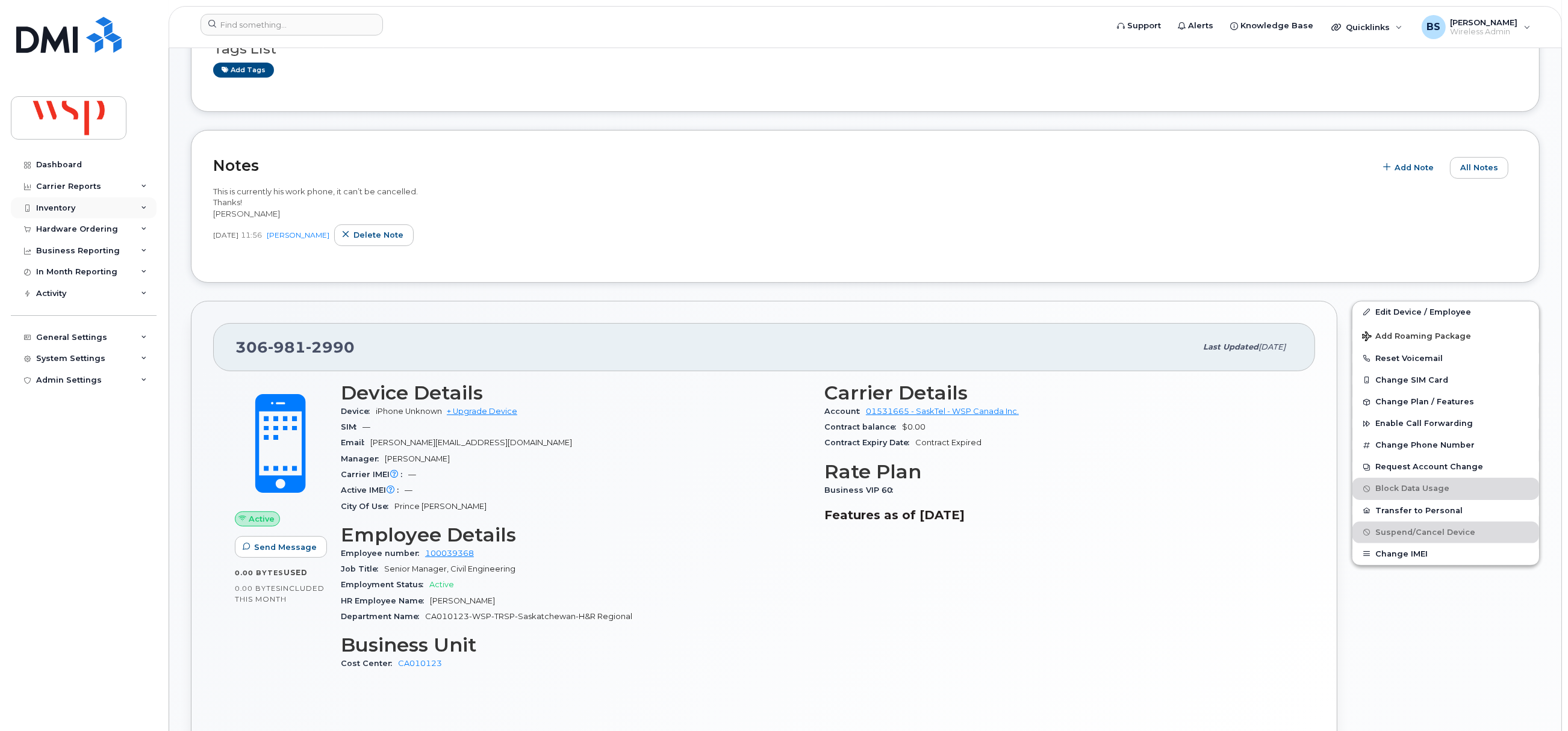
click at [53, 207] on div "Inventory" at bounding box center [56, 208] width 39 height 10
click at [94, 228] on div "Mobility Devices" at bounding box center [75, 230] width 68 height 11
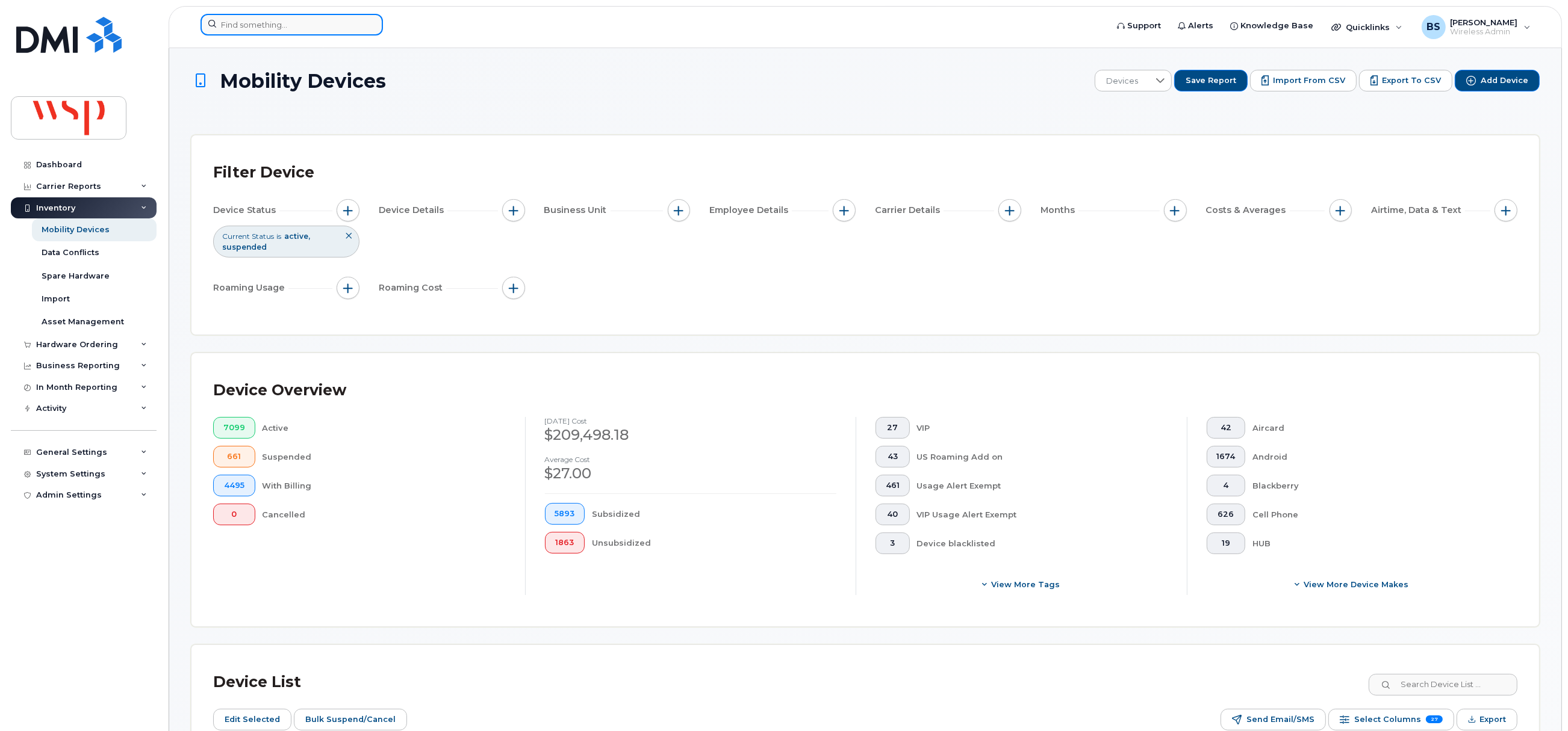
click at [268, 23] on input at bounding box center [291, 25] width 182 height 21
paste input "613-291-5799"
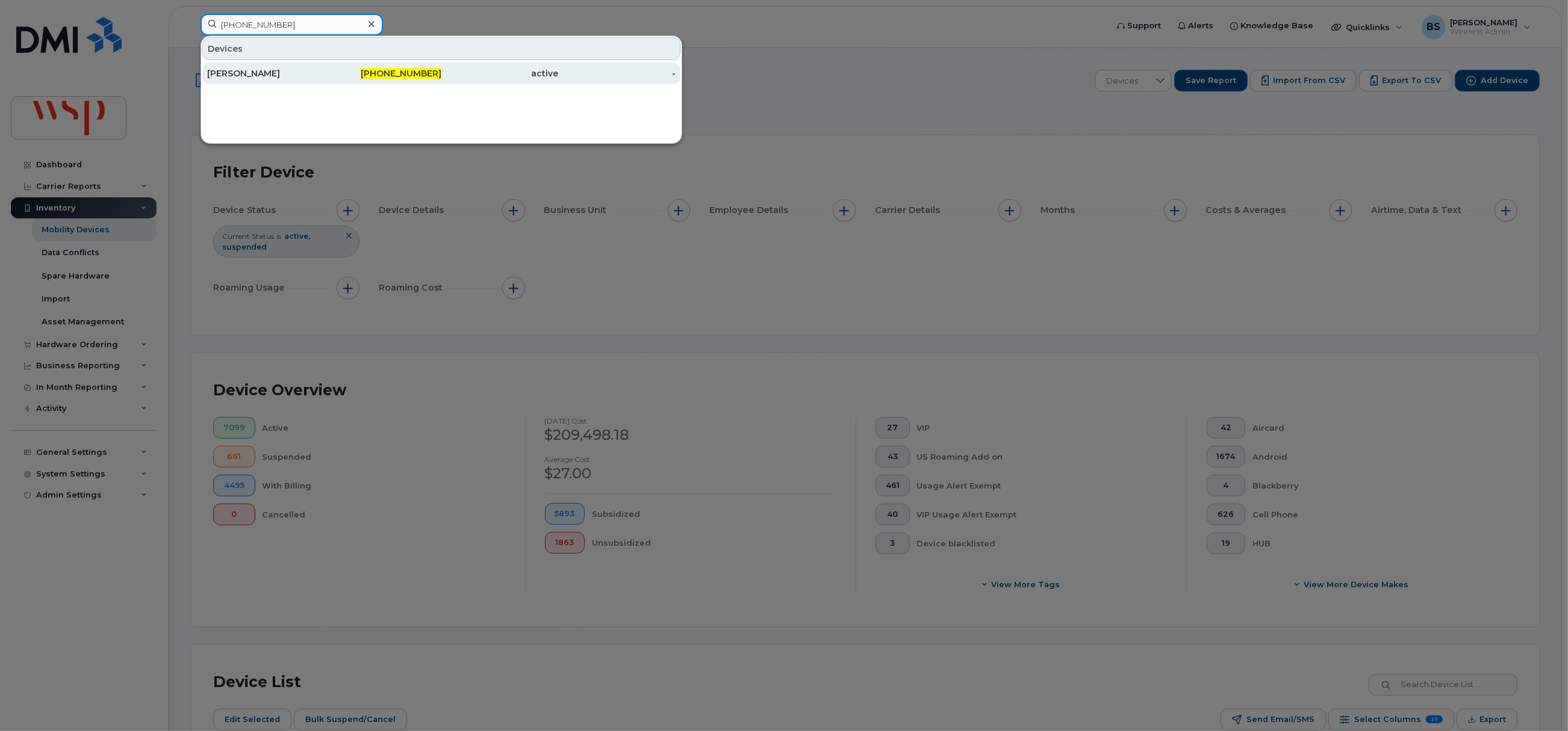
type input "613-291-5799"
drag, startPoint x: 232, startPoint y: 70, endPoint x: 304, endPoint y: 73, distance: 72.1
click at [232, 70] on div "RIDHAM JINDAL" at bounding box center [266, 73] width 118 height 12
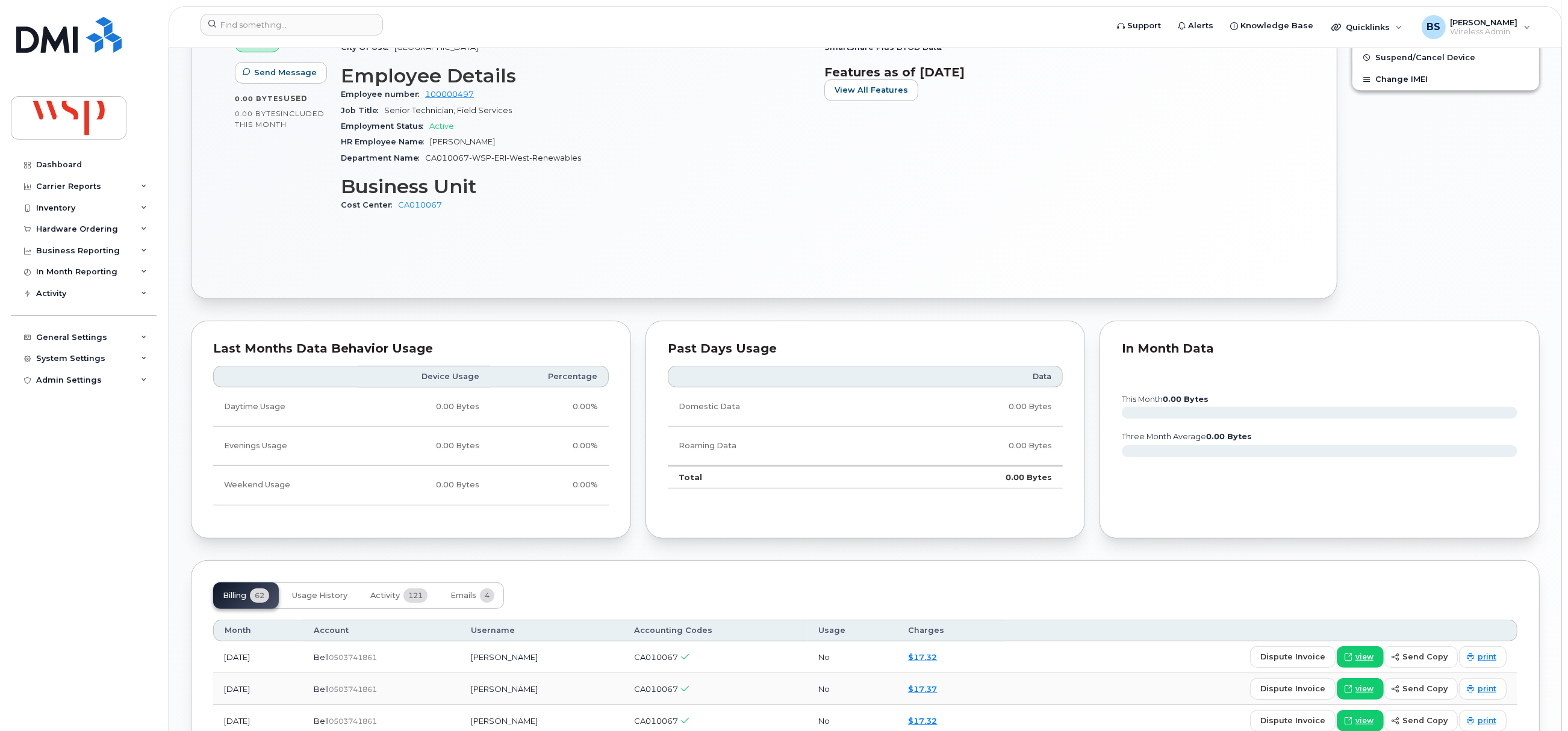
scroll to position [89, 0]
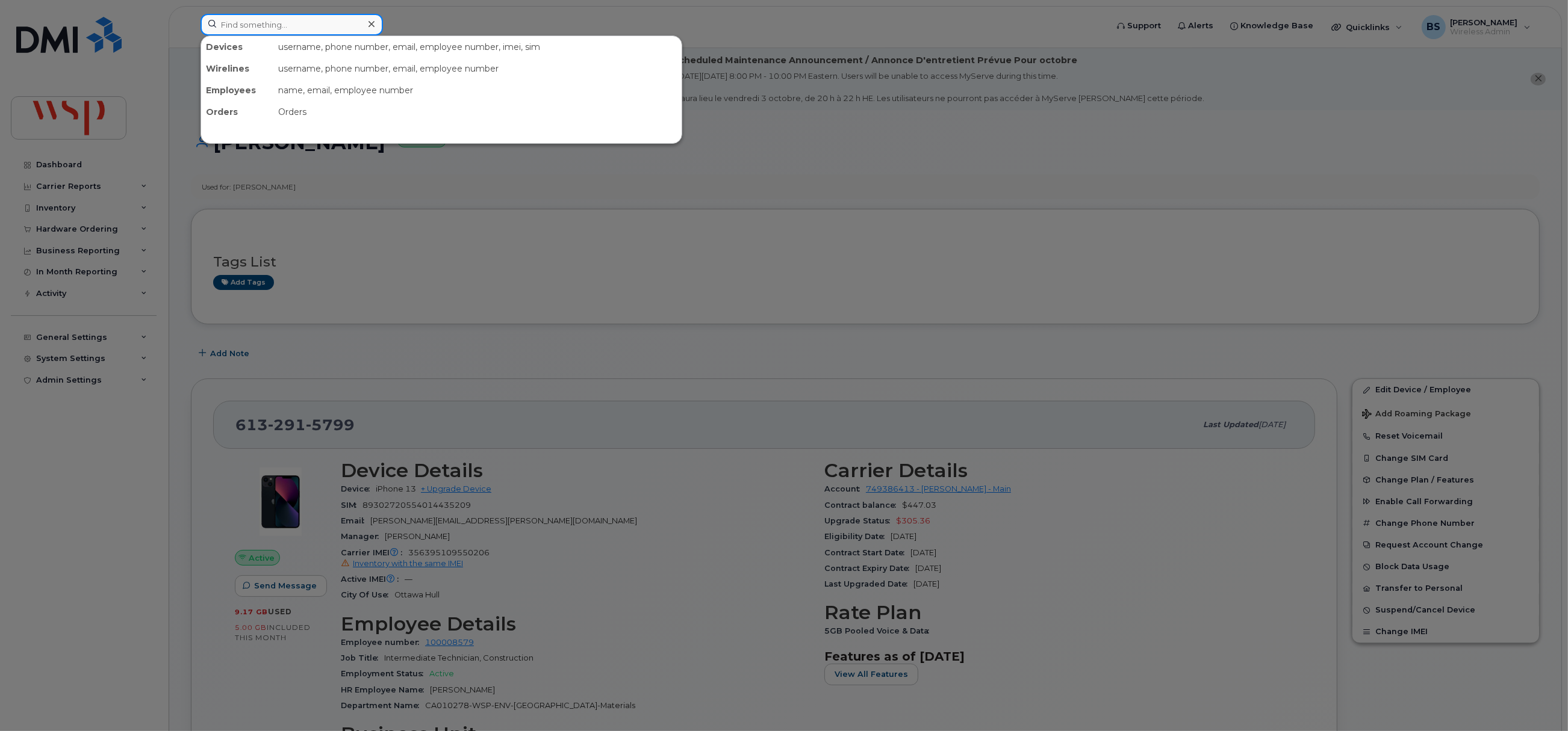
click at [321, 26] on input at bounding box center [291, 25] width 182 height 21
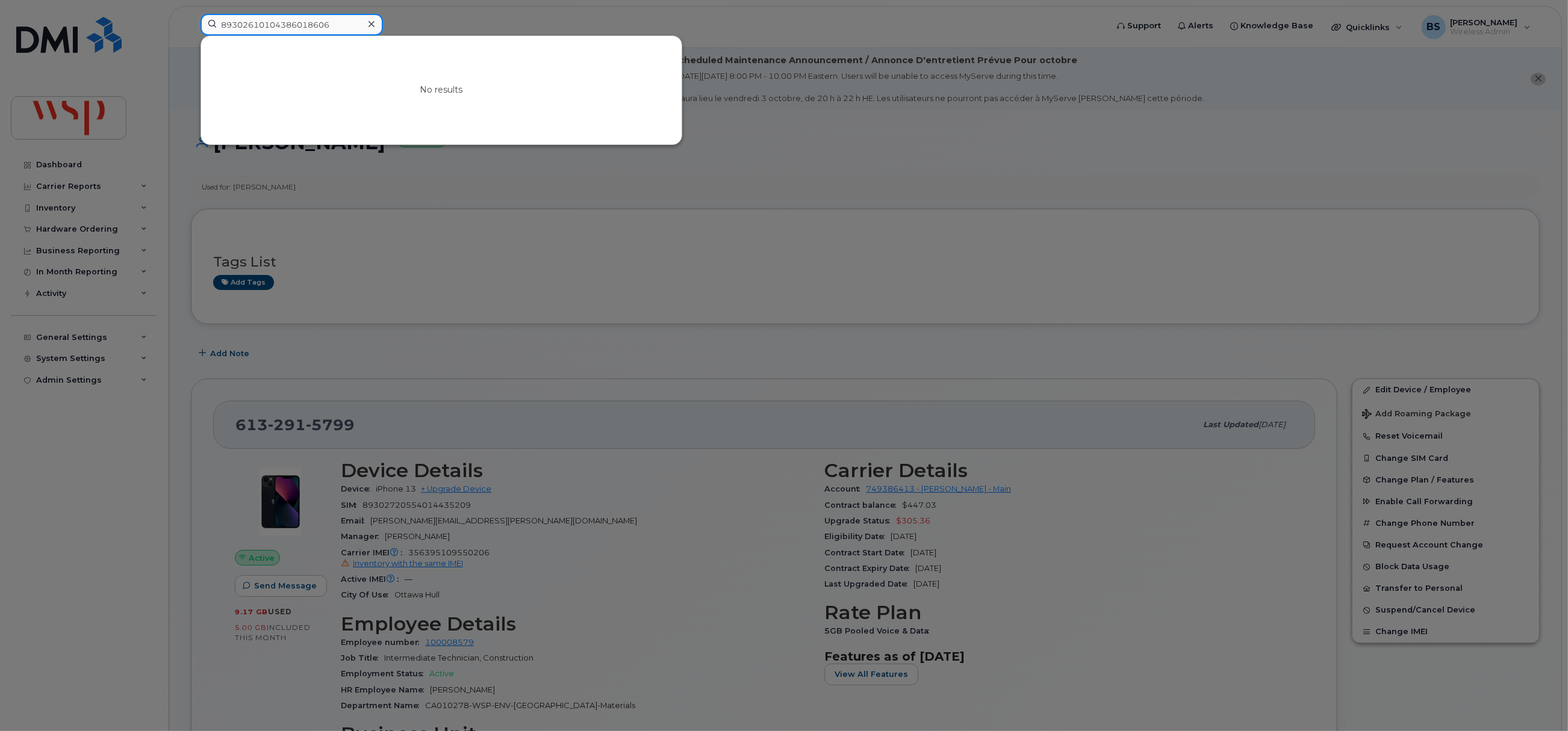
type input "89302610104386018606"
click at [58, 210] on div at bounding box center [784, 366] width 1568 height 731
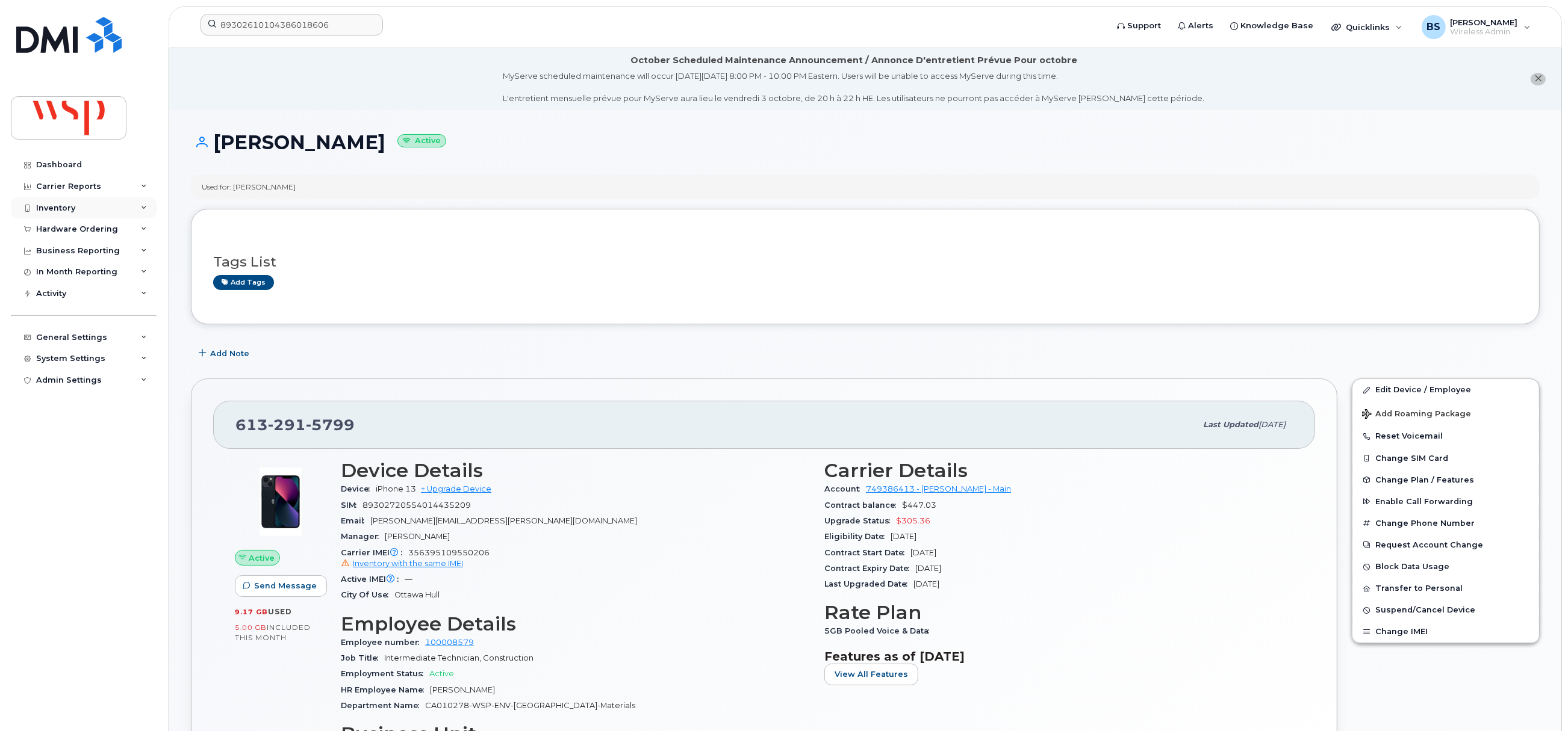
click at [58, 206] on div "Inventory" at bounding box center [56, 208] width 39 height 10
drag, startPoint x: 65, startPoint y: 227, endPoint x: 742, endPoint y: 27, distance: 705.9
click at [65, 226] on div "Mobility Devices" at bounding box center [75, 230] width 68 height 11
